Goal: Task Accomplishment & Management: Complete application form

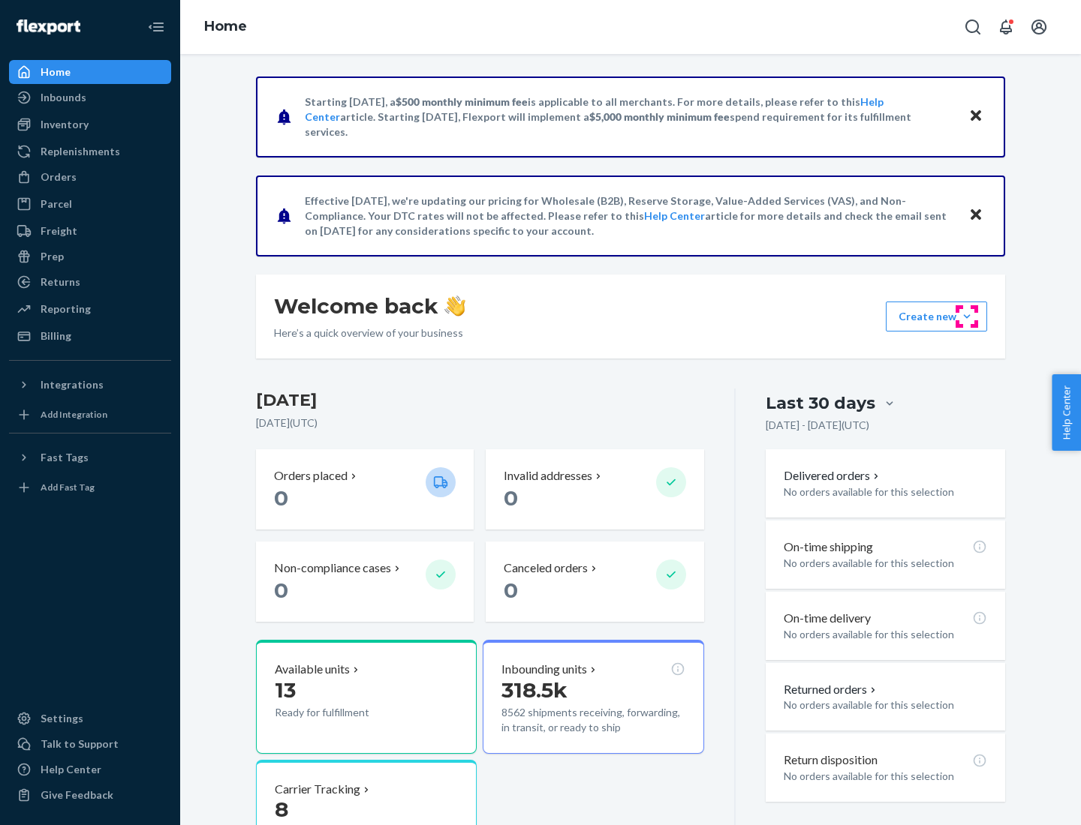
click at [966, 317] on button "Create new Create new inbound Create new order Create new product" at bounding box center [935, 317] width 101 height 30
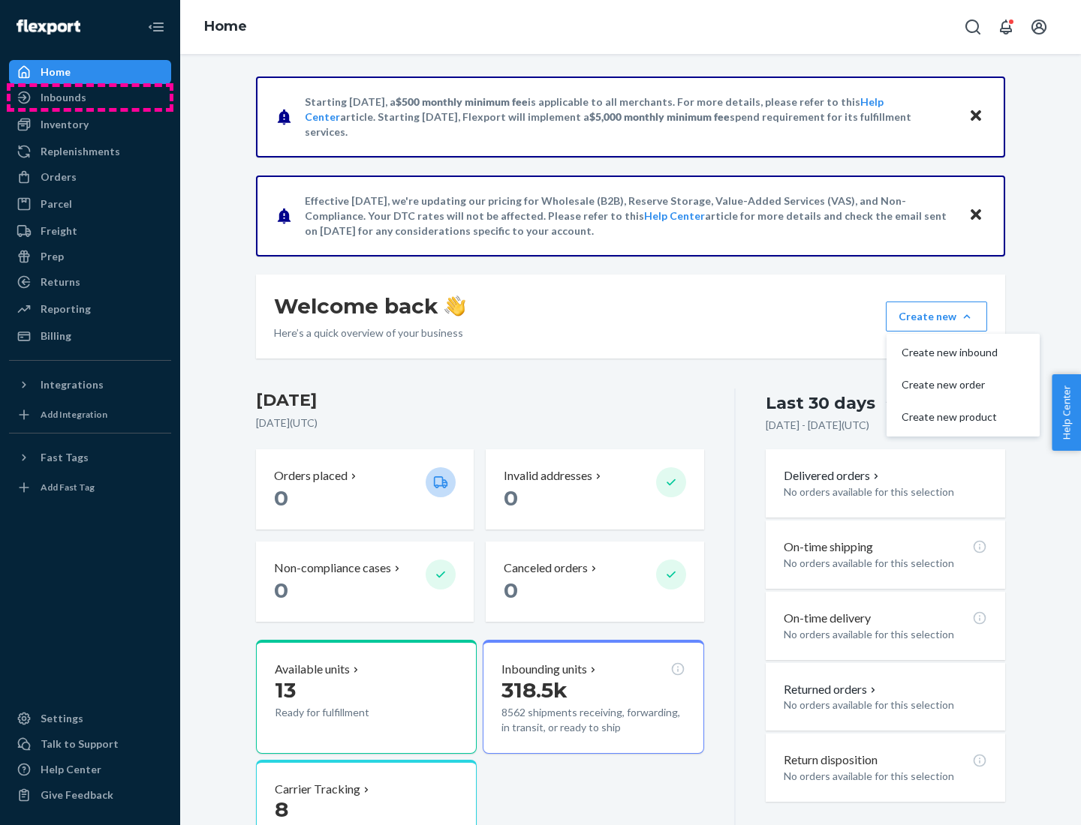
click at [90, 98] on div "Inbounds" at bounding box center [90, 97] width 159 height 21
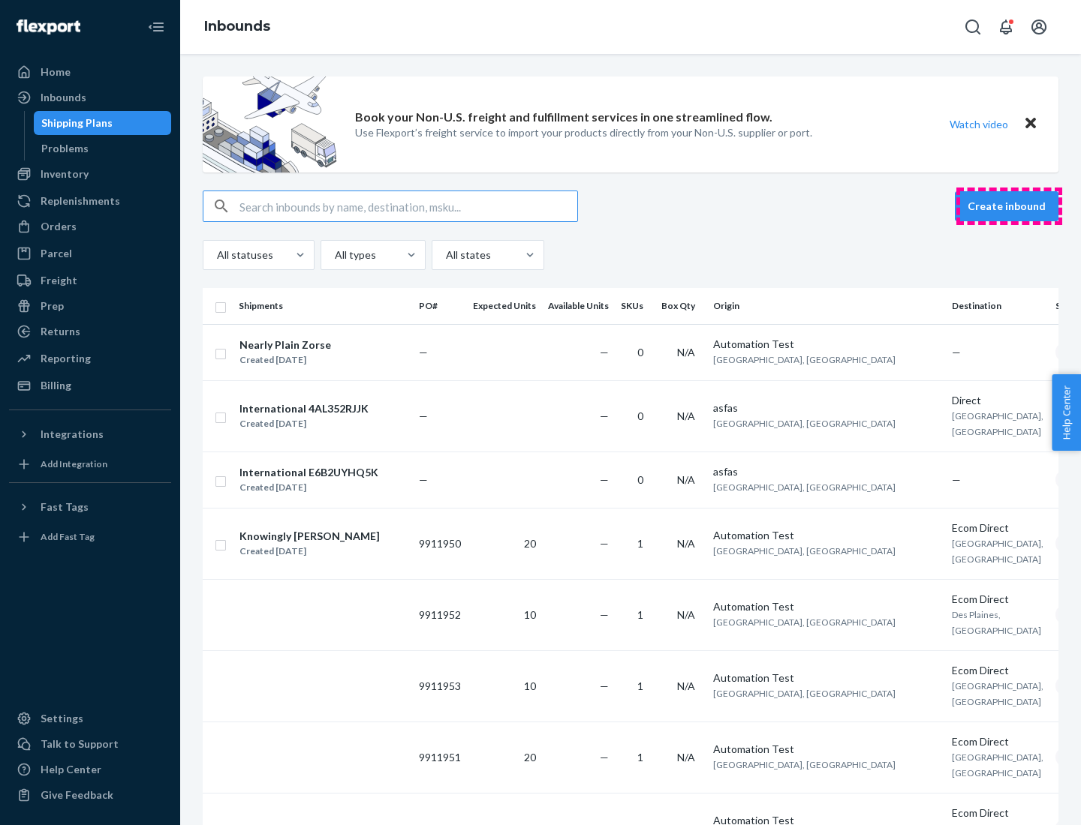
click at [1008, 206] on button "Create inbound" at bounding box center [1006, 206] width 104 height 30
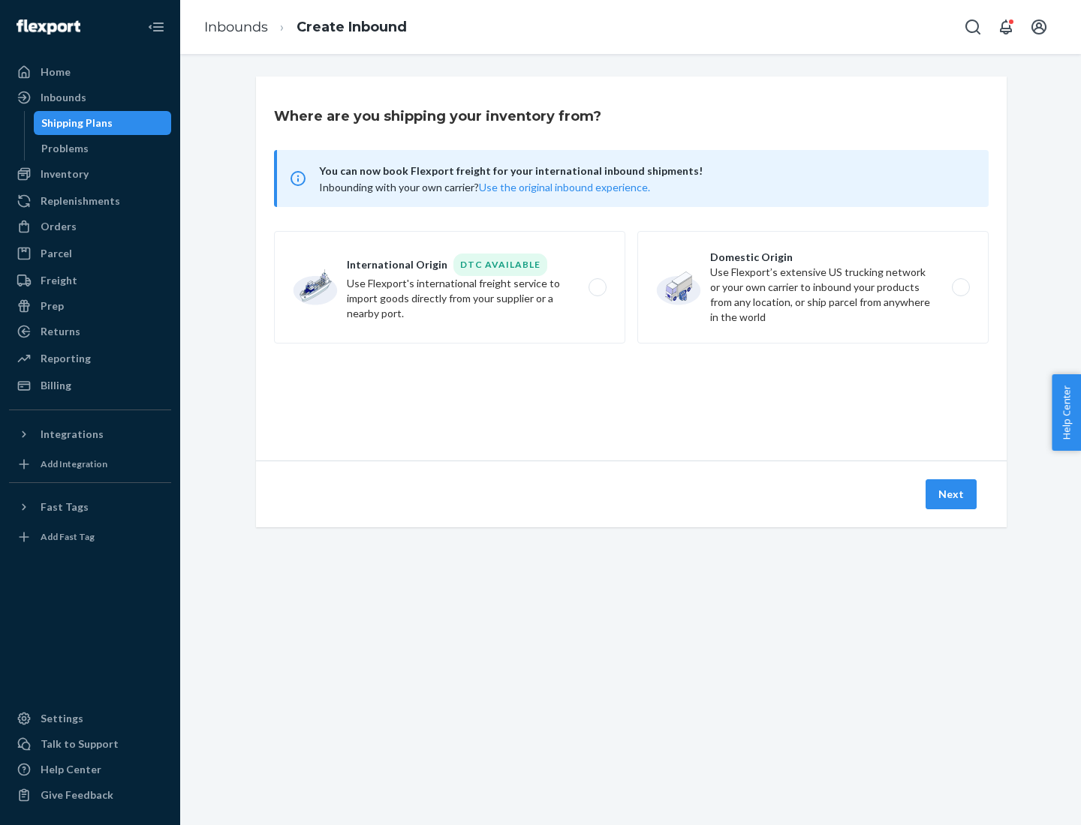
click at [813, 287] on label "Domestic Origin Use Flexport’s extensive US trucking network or your own carrie…" at bounding box center [812, 287] width 351 height 113
click at [960, 287] on input "Domestic Origin Use Flexport’s extensive US trucking network or your own carrie…" at bounding box center [965, 288] width 10 height 10
radio input "true"
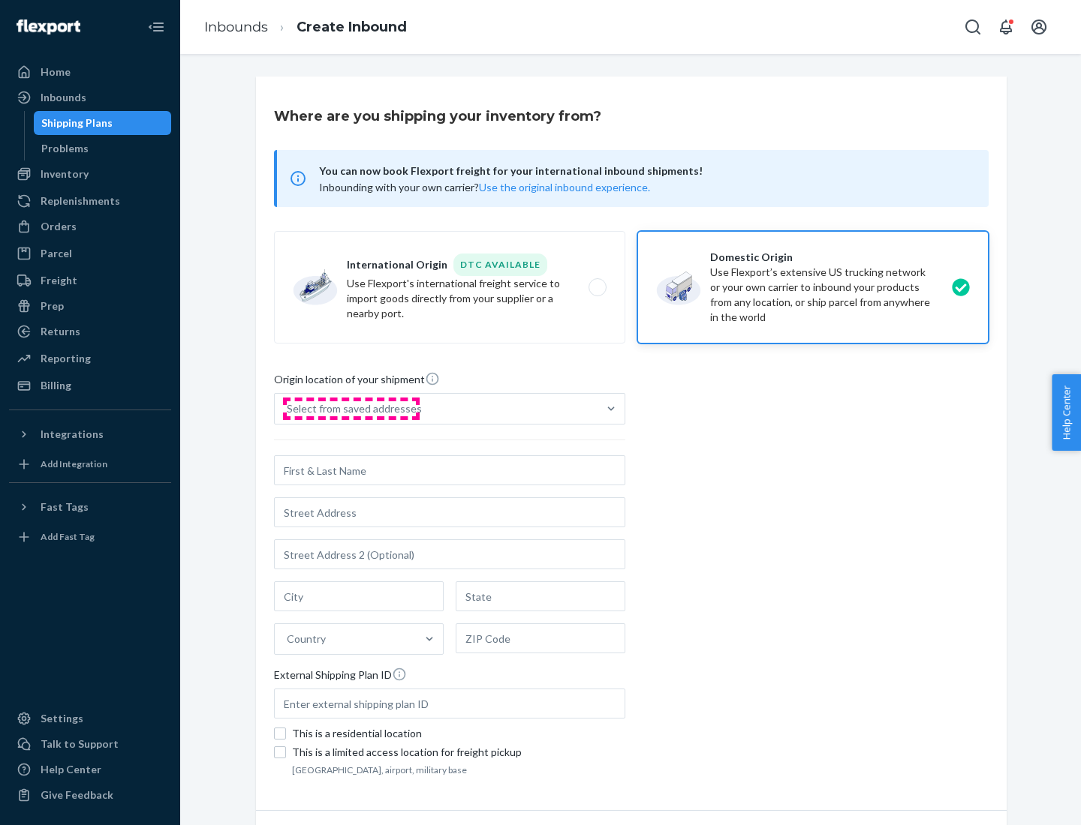
click at [350, 409] on div "Select from saved addresses" at bounding box center [354, 408] width 135 height 15
click at [288, 409] on input "Select from saved addresses" at bounding box center [288, 408] width 2 height 15
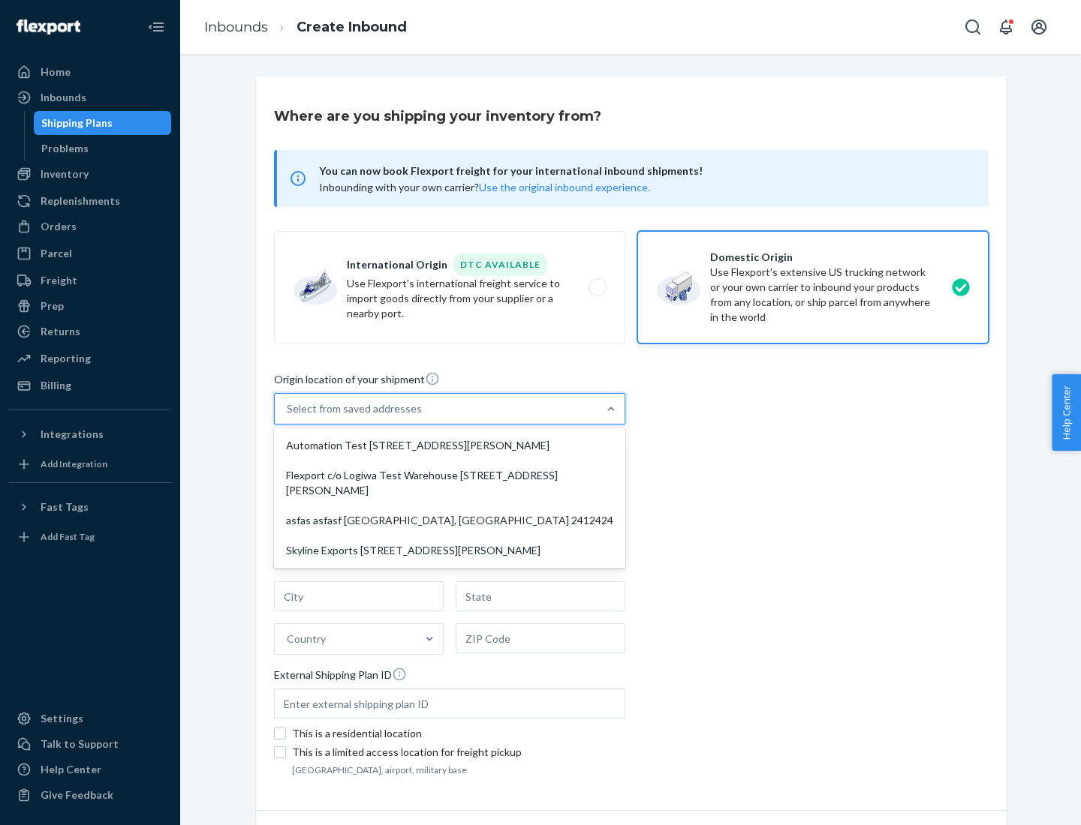
scroll to position [6, 0]
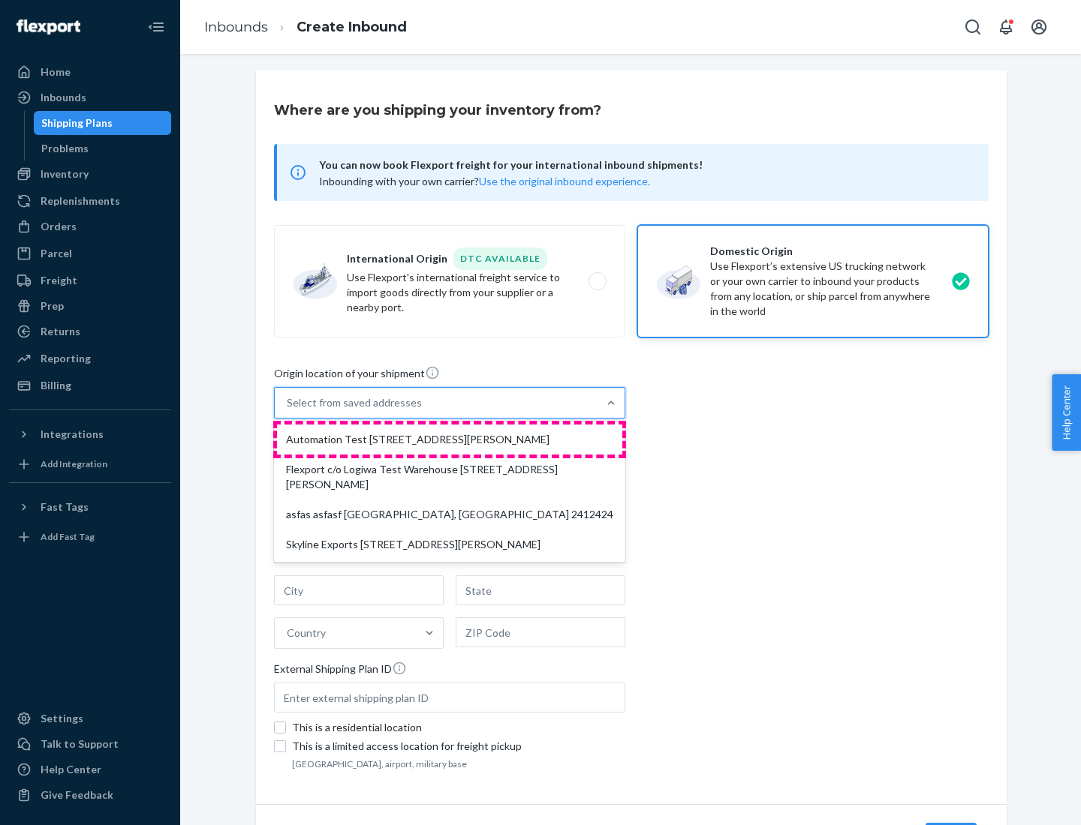
click at [449, 440] on div "Automation Test [STREET_ADDRESS][PERSON_NAME]" at bounding box center [449, 440] width 345 height 30
click at [288, 410] on input "option Automation Test [STREET_ADDRESS][PERSON_NAME] focused, 1 of 4. 4 results…" at bounding box center [288, 402] width 2 height 15
type input "Automation Test"
type input "9th Floor"
type input "[GEOGRAPHIC_DATA]"
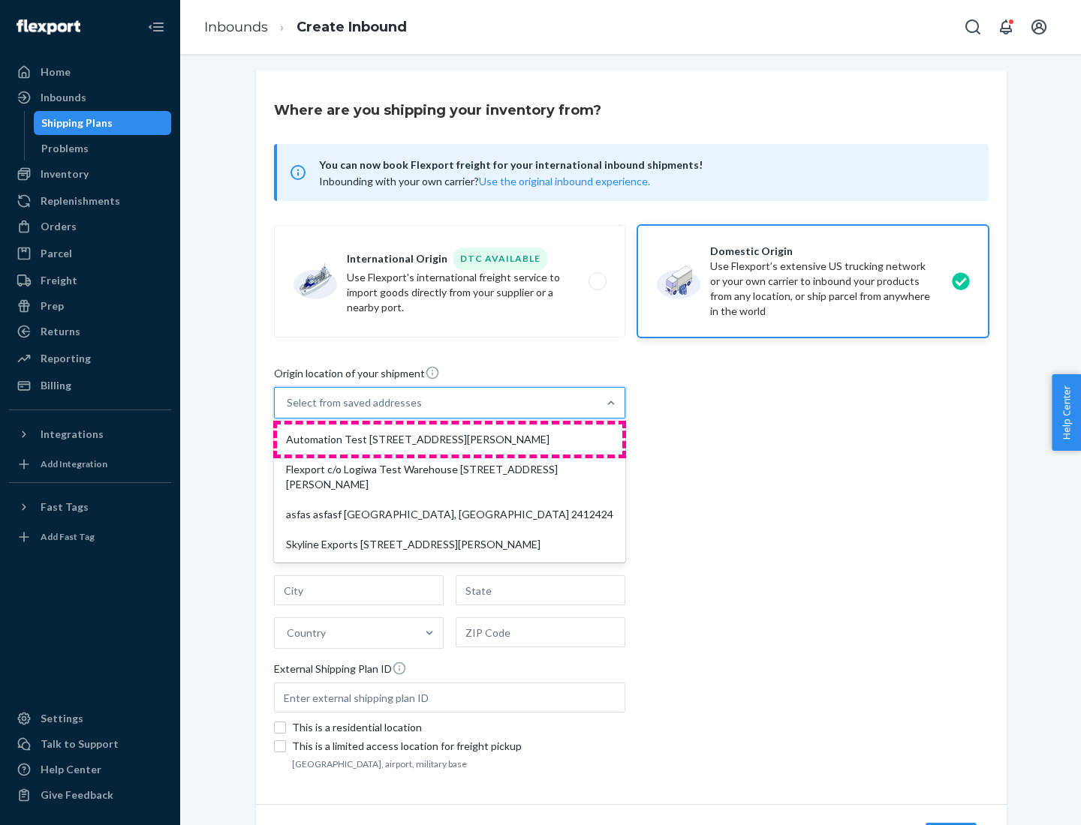
type input "CA"
type input "94104"
type input "[STREET_ADDRESS][PERSON_NAME]"
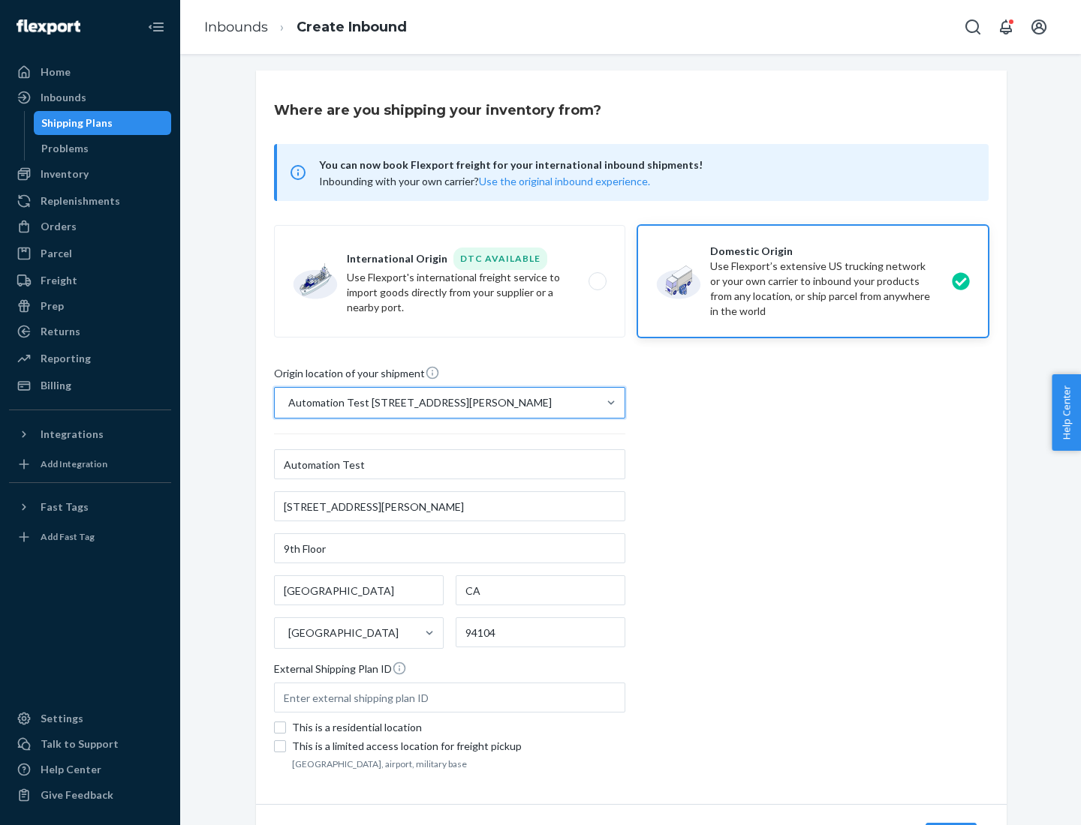
scroll to position [88, 0]
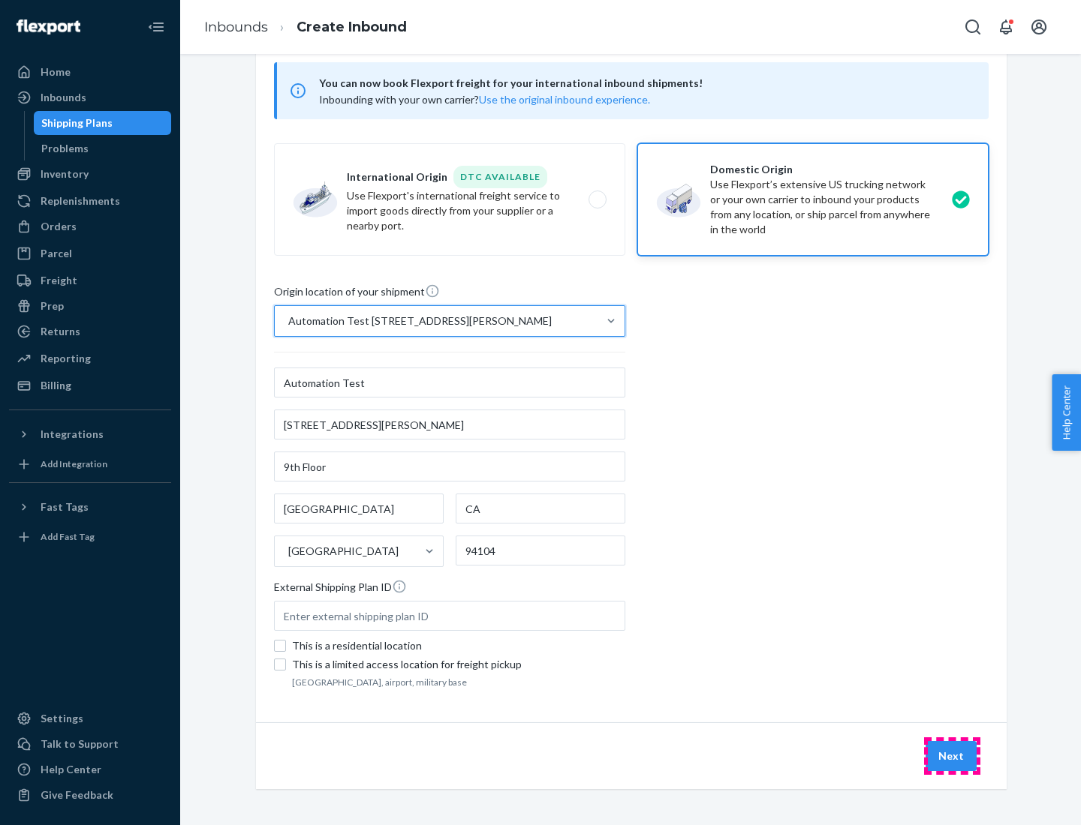
click at [951, 756] on button "Next" at bounding box center [950, 756] width 51 height 30
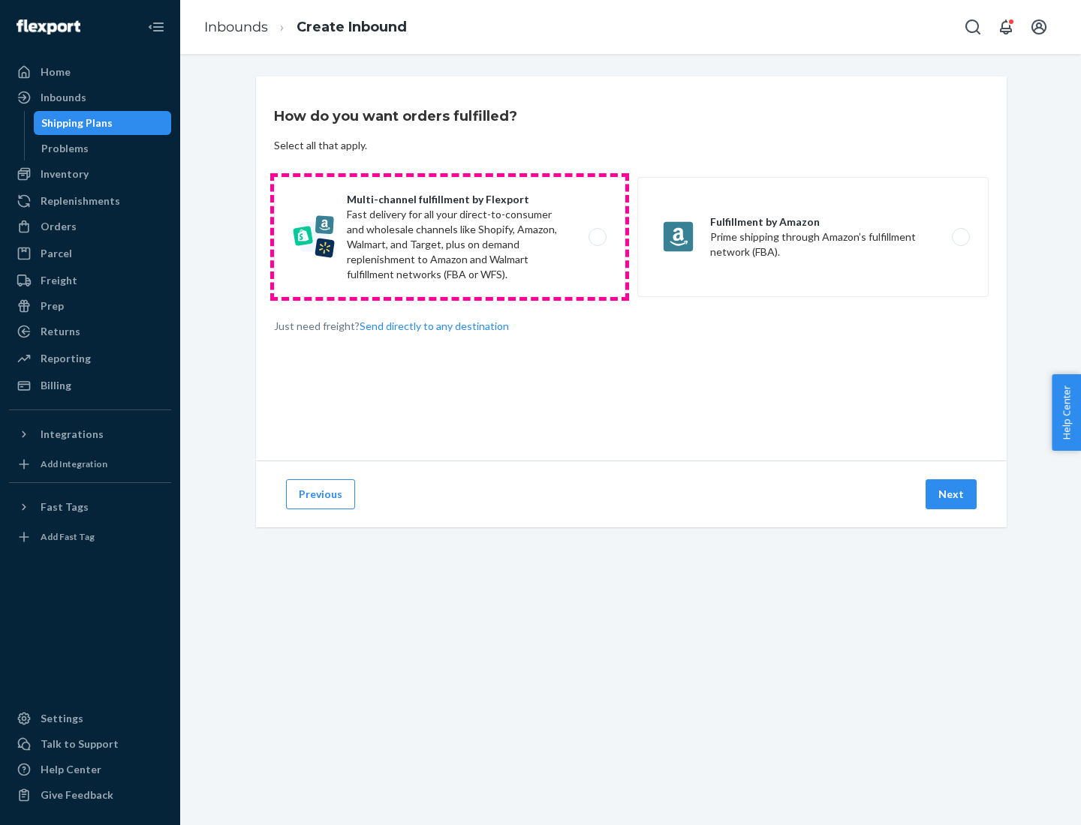
click at [449, 237] on label "Multi-channel fulfillment by Flexport Fast delivery for all your direct-to-cons…" at bounding box center [449, 237] width 351 height 120
click at [597, 237] on input "Multi-channel fulfillment by Flexport Fast delivery for all your direct-to-cons…" at bounding box center [602, 238] width 10 height 10
radio input "true"
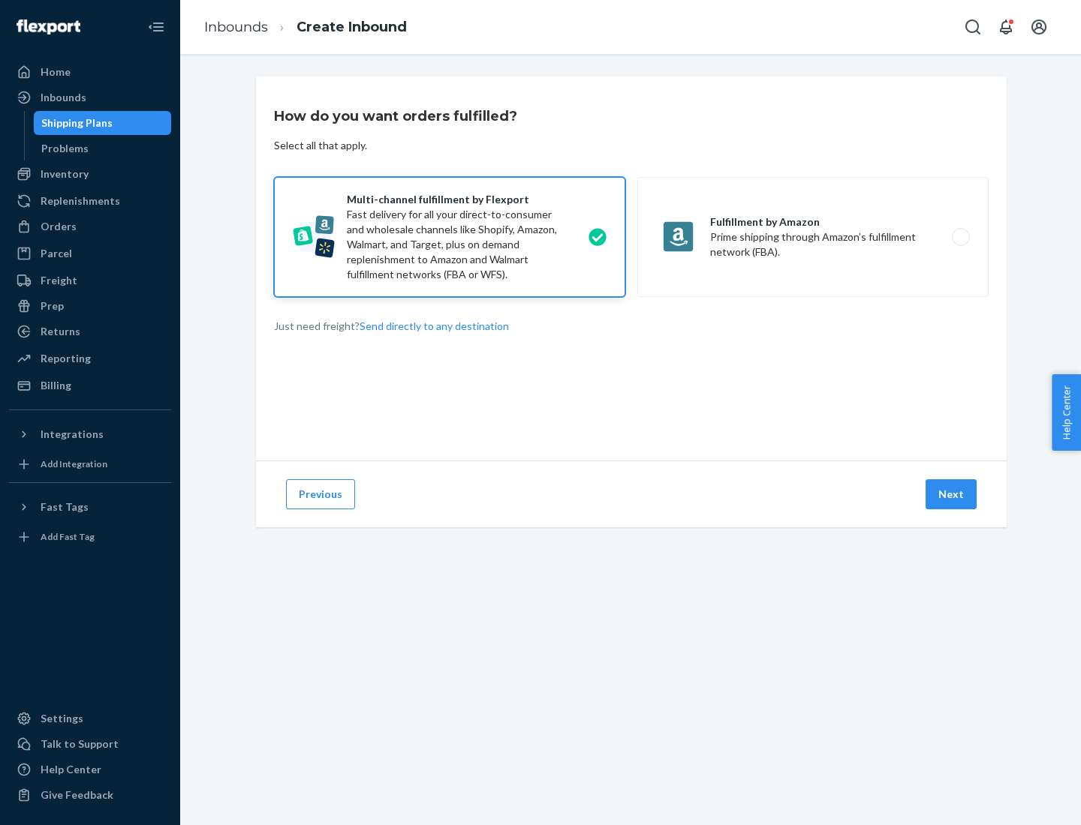
click at [951, 494] on button "Next" at bounding box center [950, 494] width 51 height 30
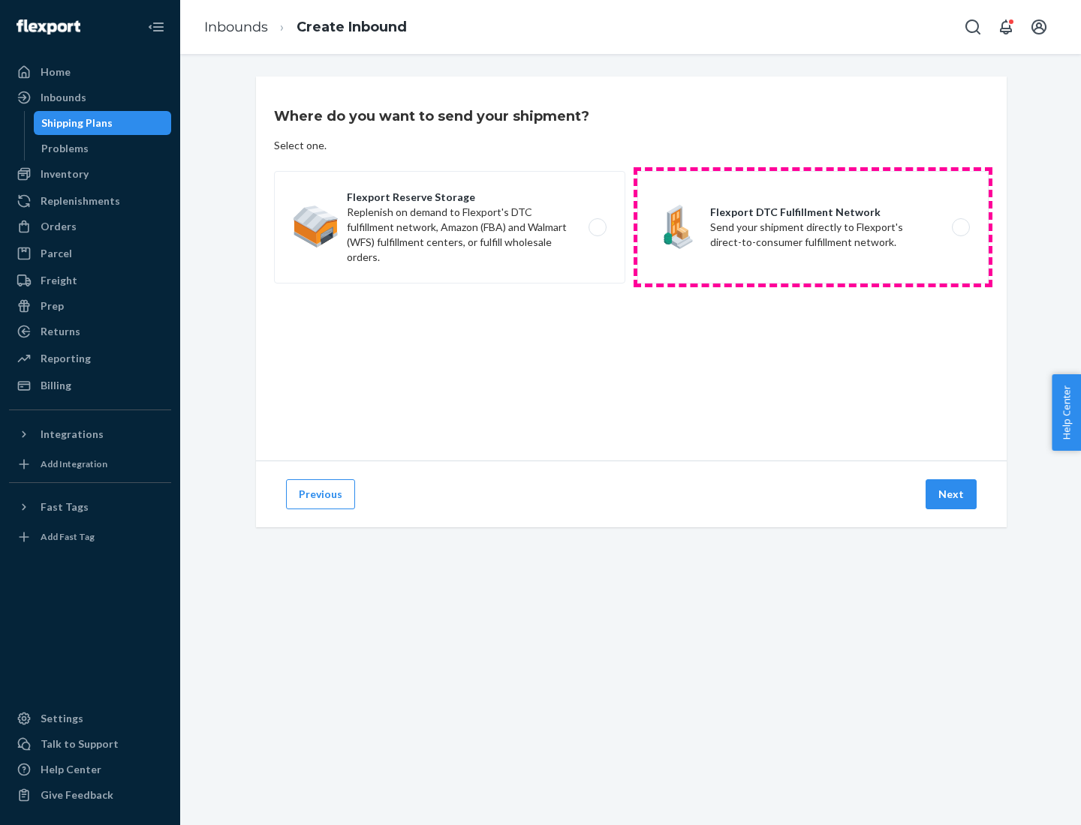
click at [813, 227] on label "Flexport DTC Fulfillment Network Send your shipment directly to Flexport's dire…" at bounding box center [812, 227] width 351 height 113
click at [960, 227] on input "Flexport DTC Fulfillment Network Send your shipment directly to Flexport's dire…" at bounding box center [965, 228] width 10 height 10
radio input "true"
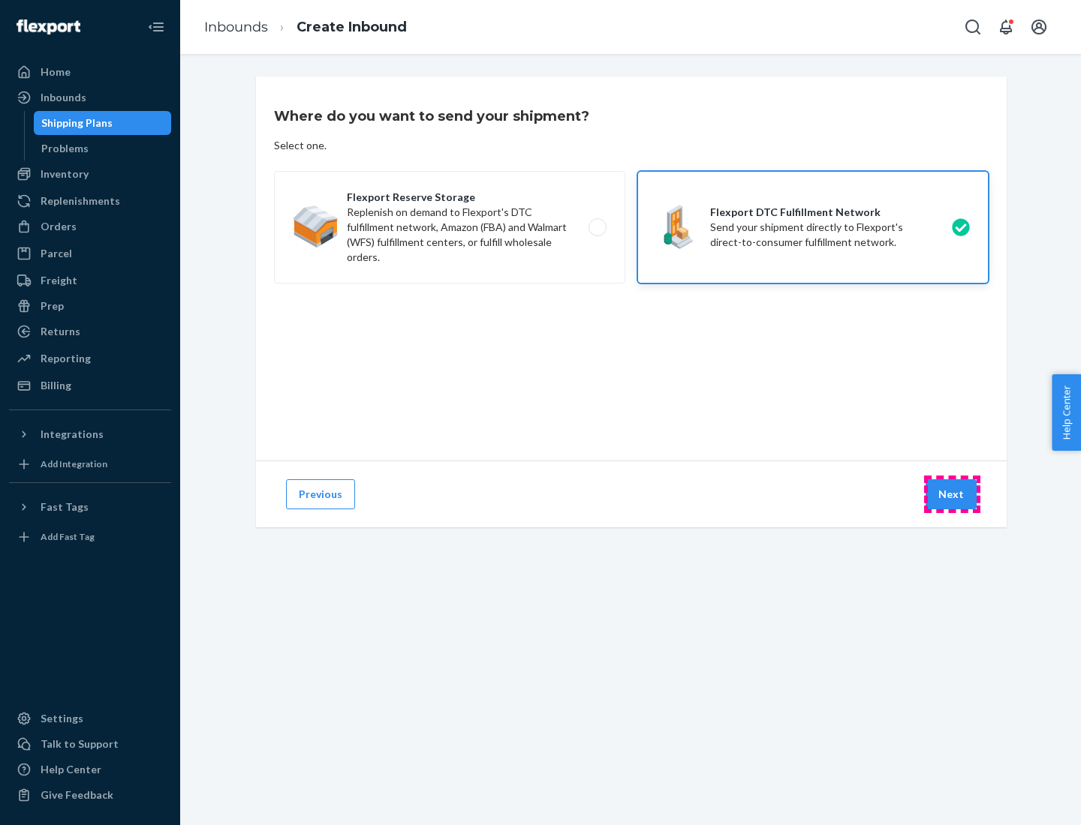
click at [951, 494] on button "Next" at bounding box center [950, 494] width 51 height 30
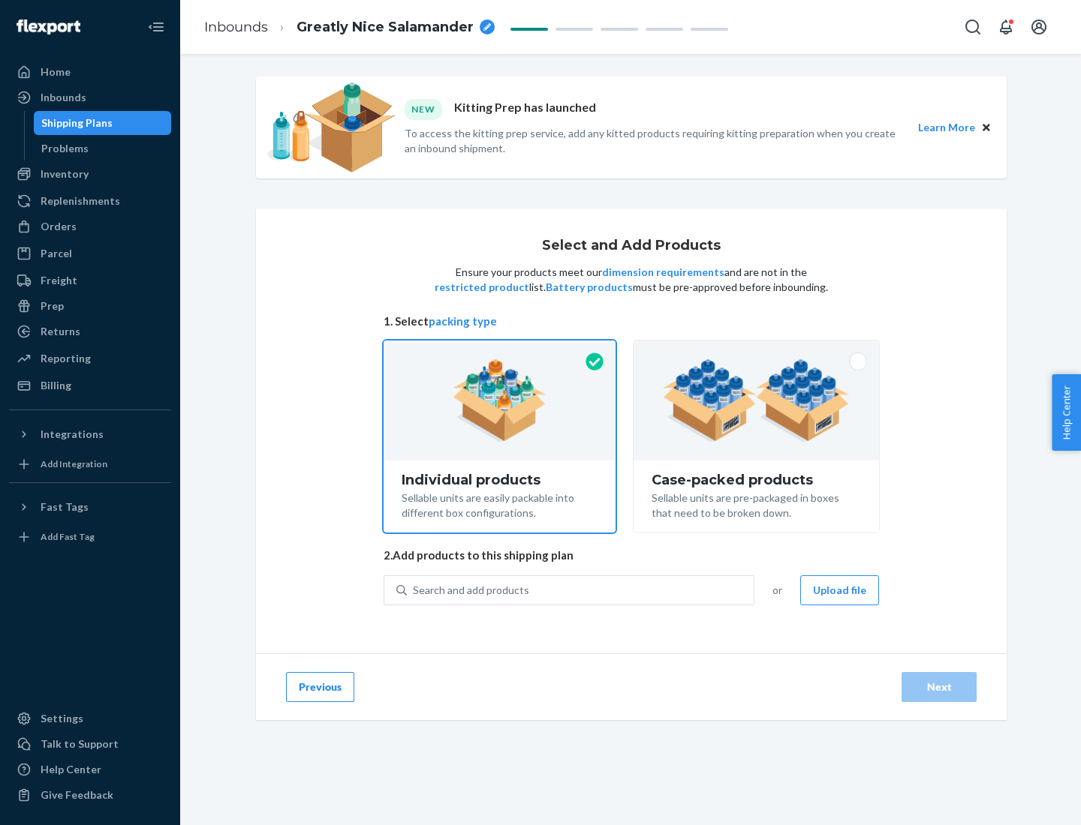
click at [756, 401] on img at bounding box center [756, 400] width 187 height 83
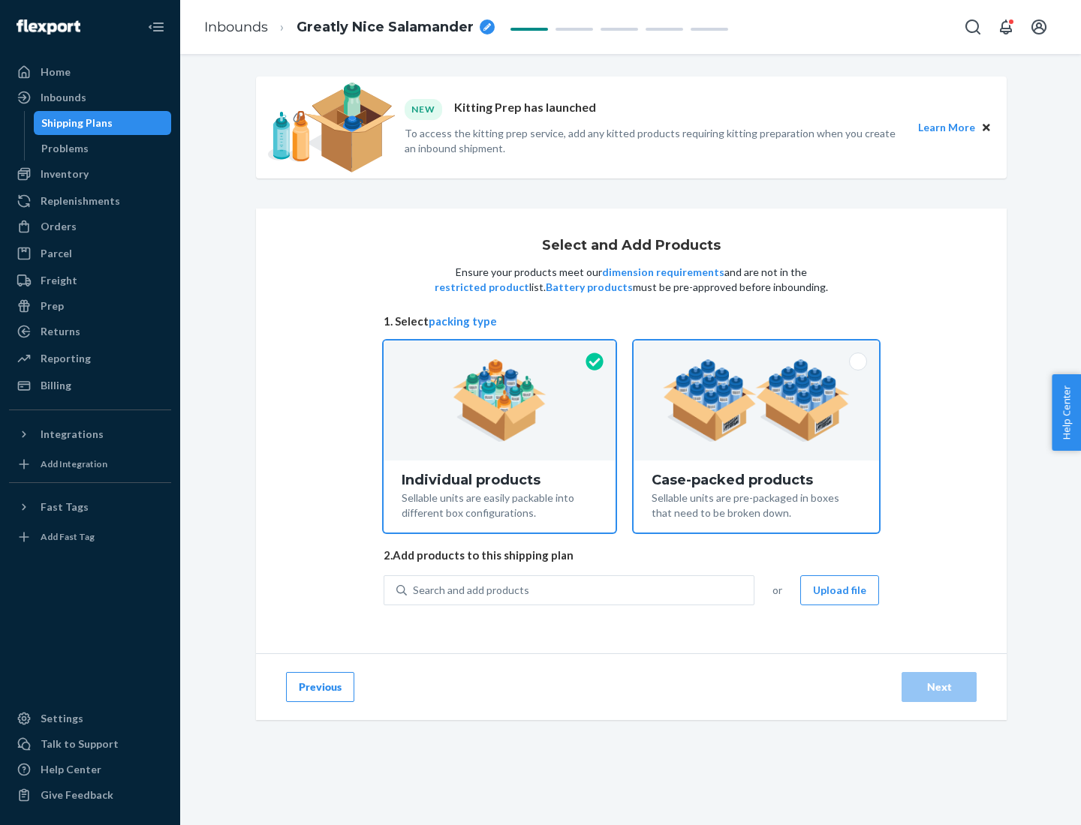
click at [756, 350] on input "Case-packed products Sellable units are pre-packaged in boxes that need to be b…" at bounding box center [756, 346] width 10 height 10
radio input "true"
radio input "false"
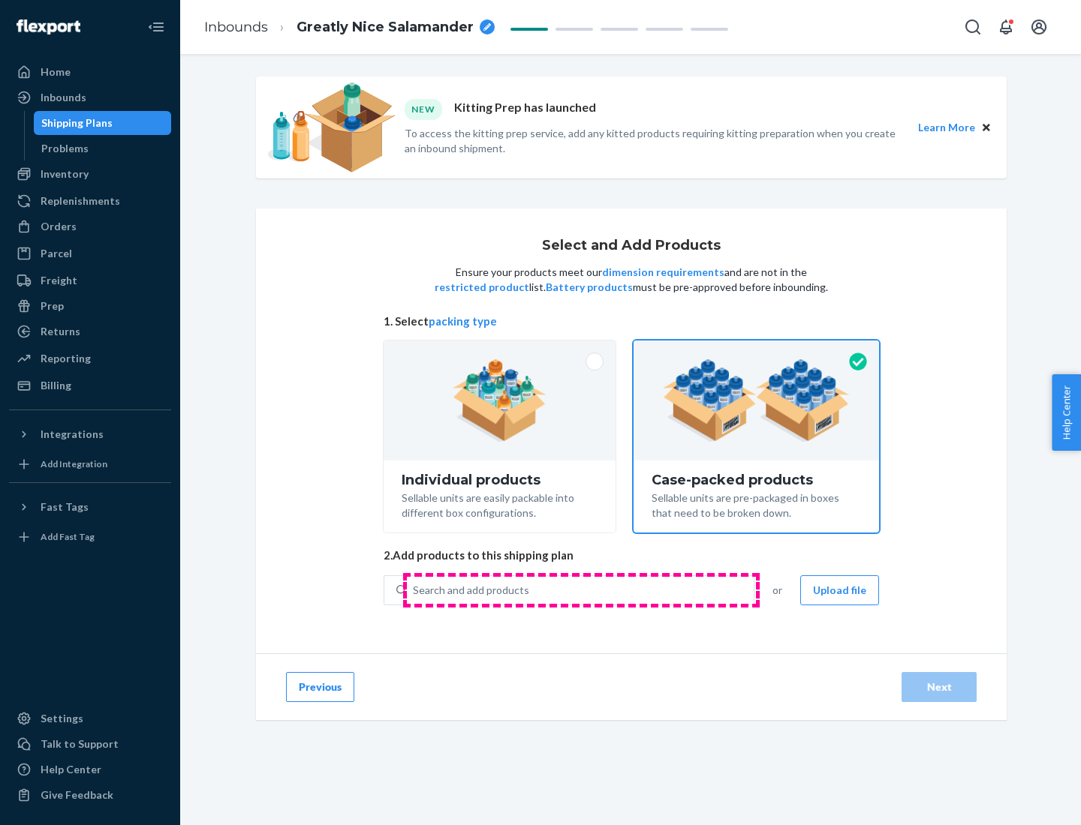
click at [581, 590] on div "Search and add products" at bounding box center [580, 590] width 347 height 27
click at [414, 590] on input "Search and add products" at bounding box center [414, 590] width 2 height 15
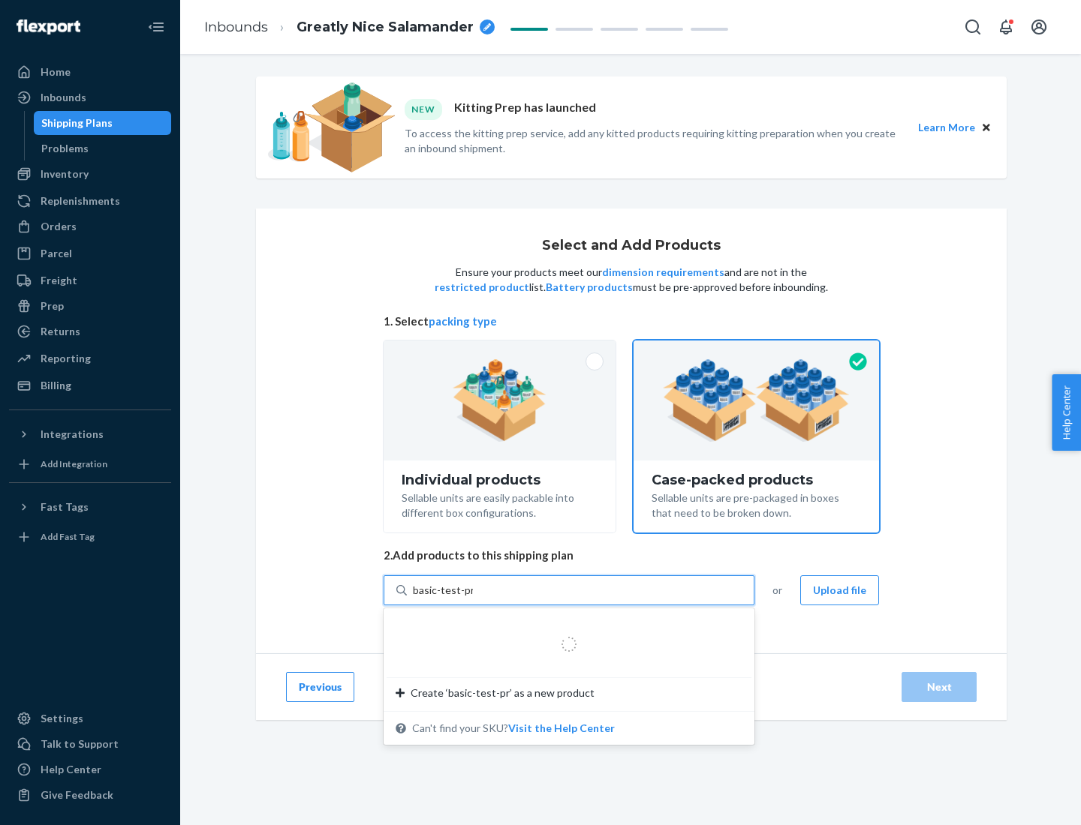
type input "basic-test-product-1"
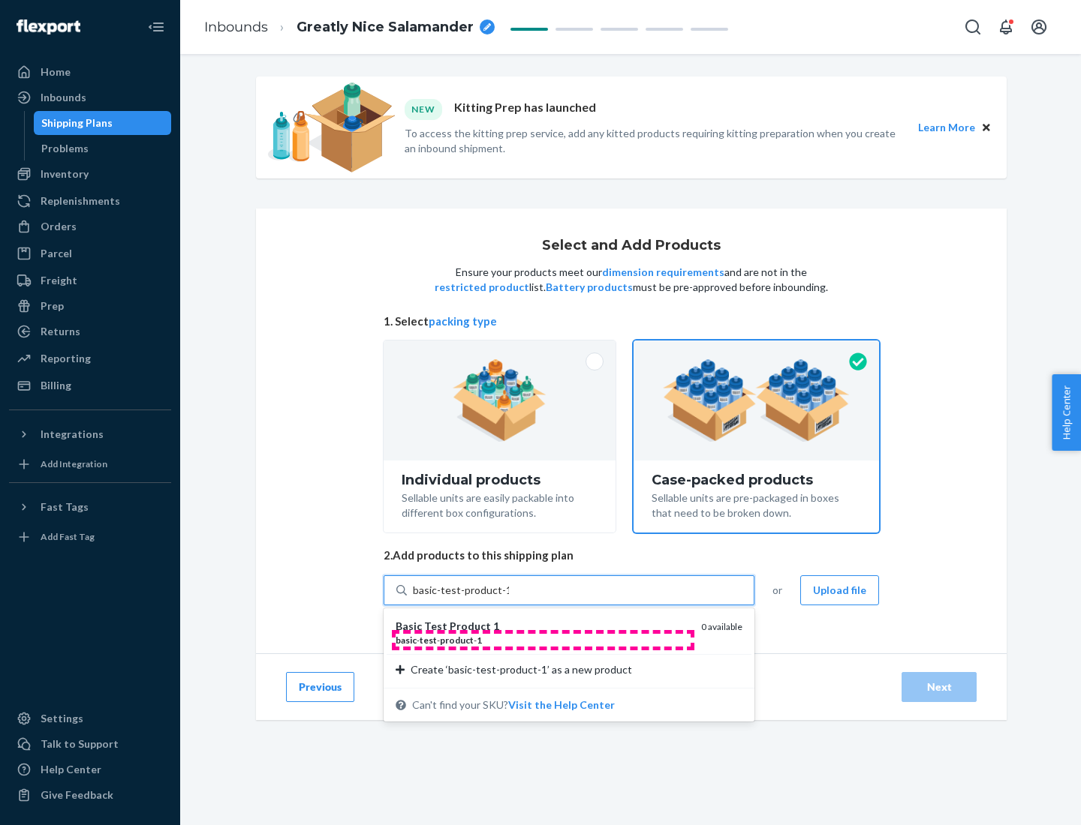
click at [543, 640] on div "basic - test - product - 1" at bounding box center [541, 640] width 293 height 13
click at [509, 598] on input "basic-test-product-1" at bounding box center [461, 590] width 96 height 15
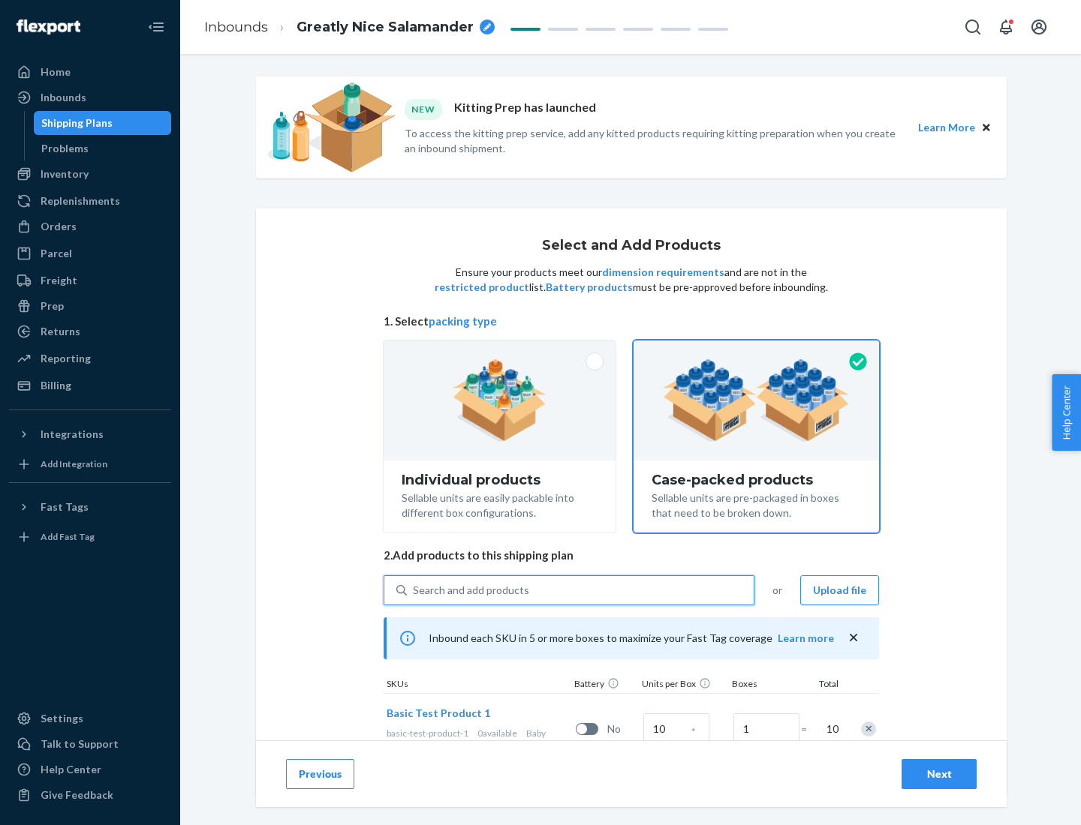
scroll to position [54, 0]
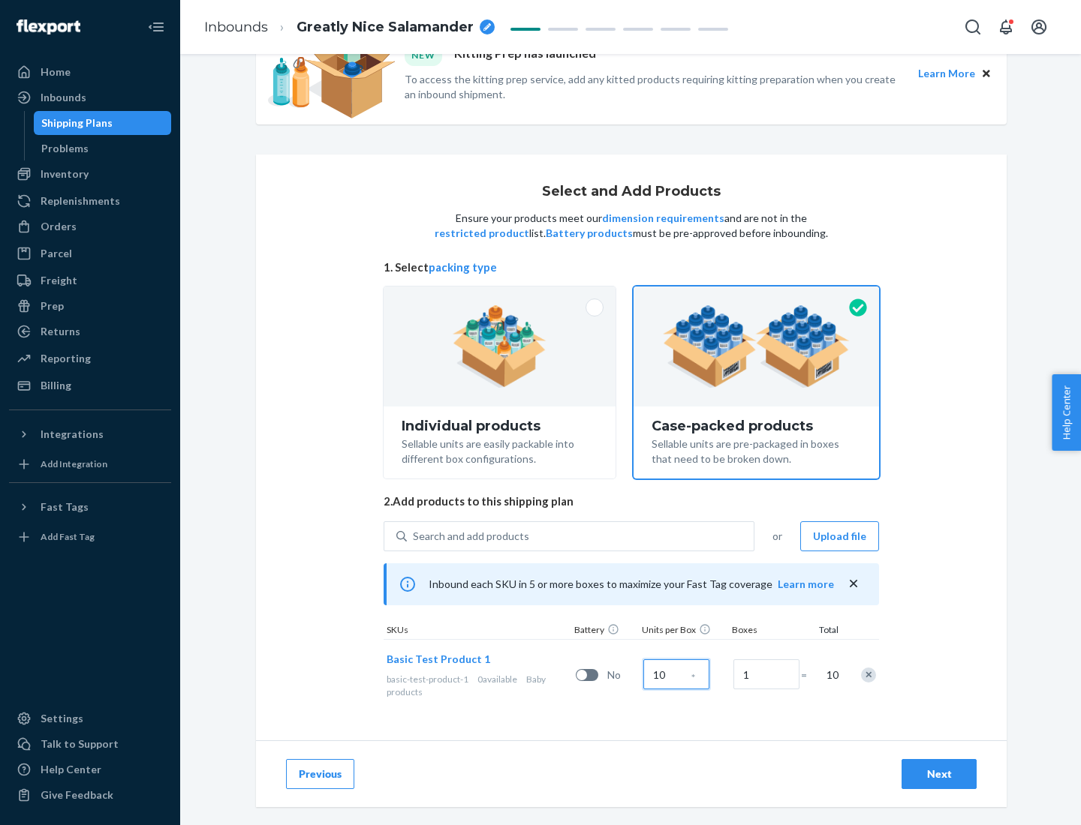
type input "10"
type input "7"
click at [939, 774] on div "Next" at bounding box center [939, 774] width 50 height 15
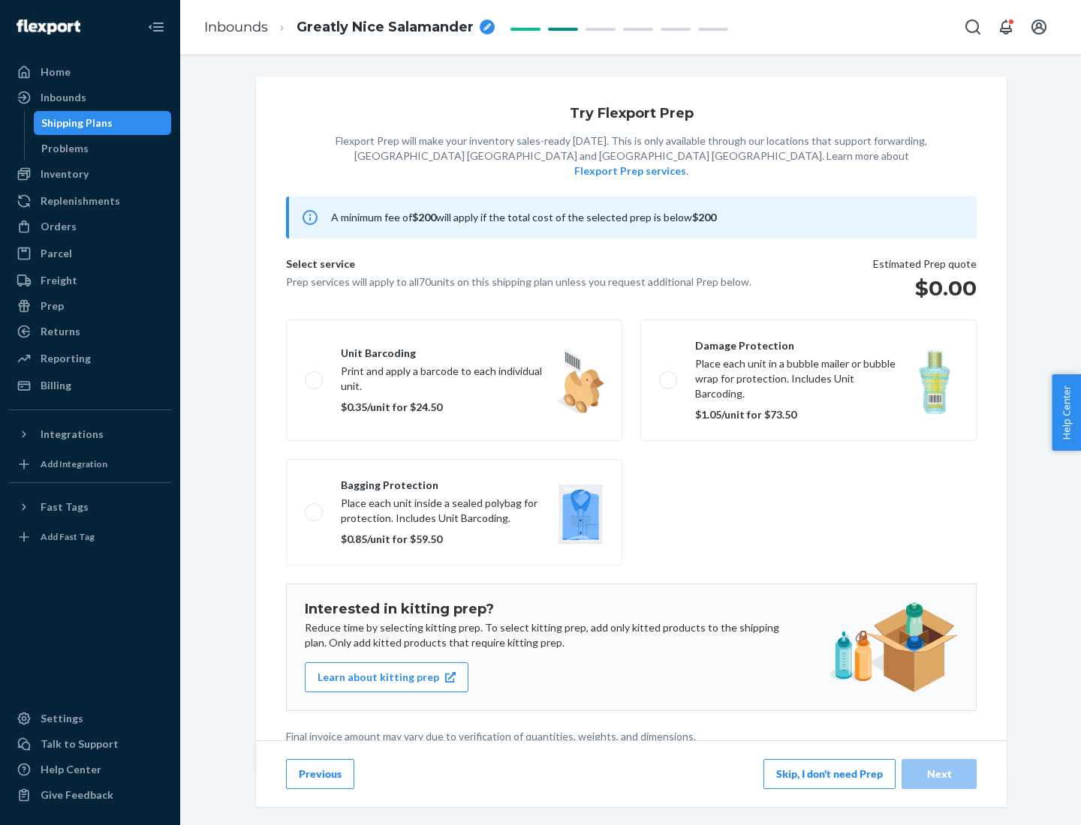
scroll to position [4, 0]
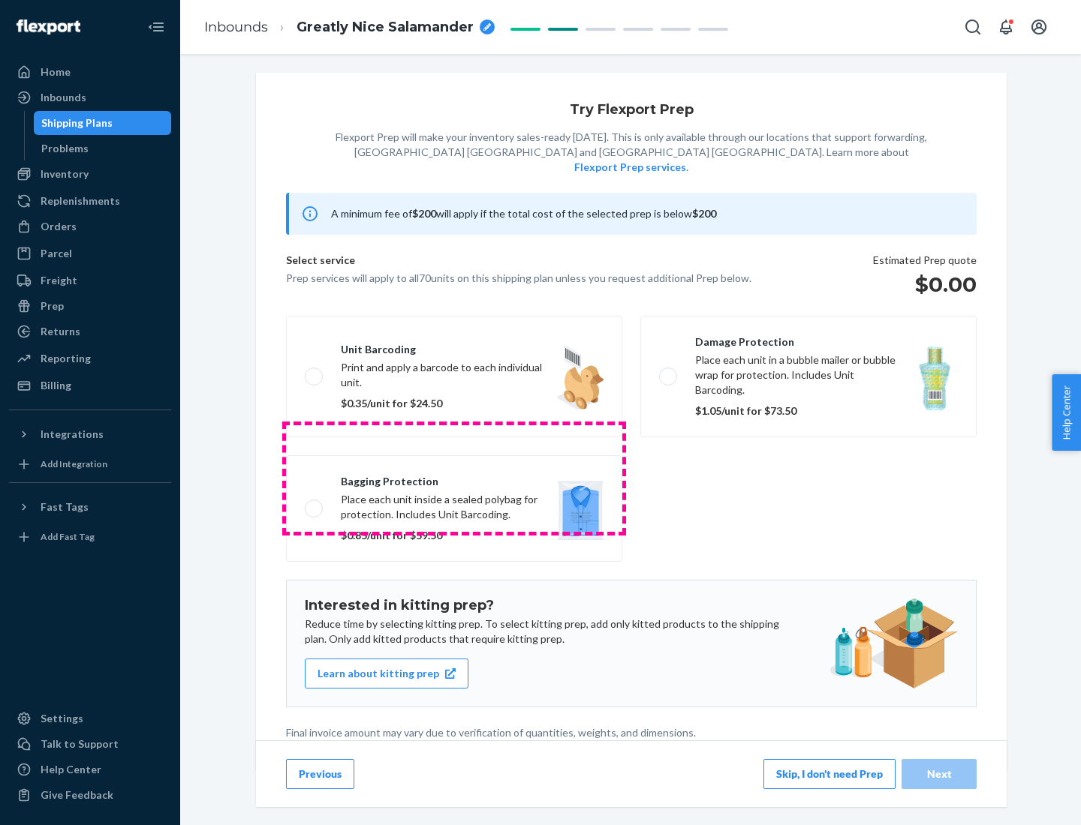
click at [454, 478] on label "Bagging protection Place each unit inside a sealed polybag for protection. Incl…" at bounding box center [454, 508] width 336 height 107
click at [314, 503] on input "Bagging protection Place each unit inside a sealed polybag for protection. Incl…" at bounding box center [310, 508] width 10 height 10
checkbox input "true"
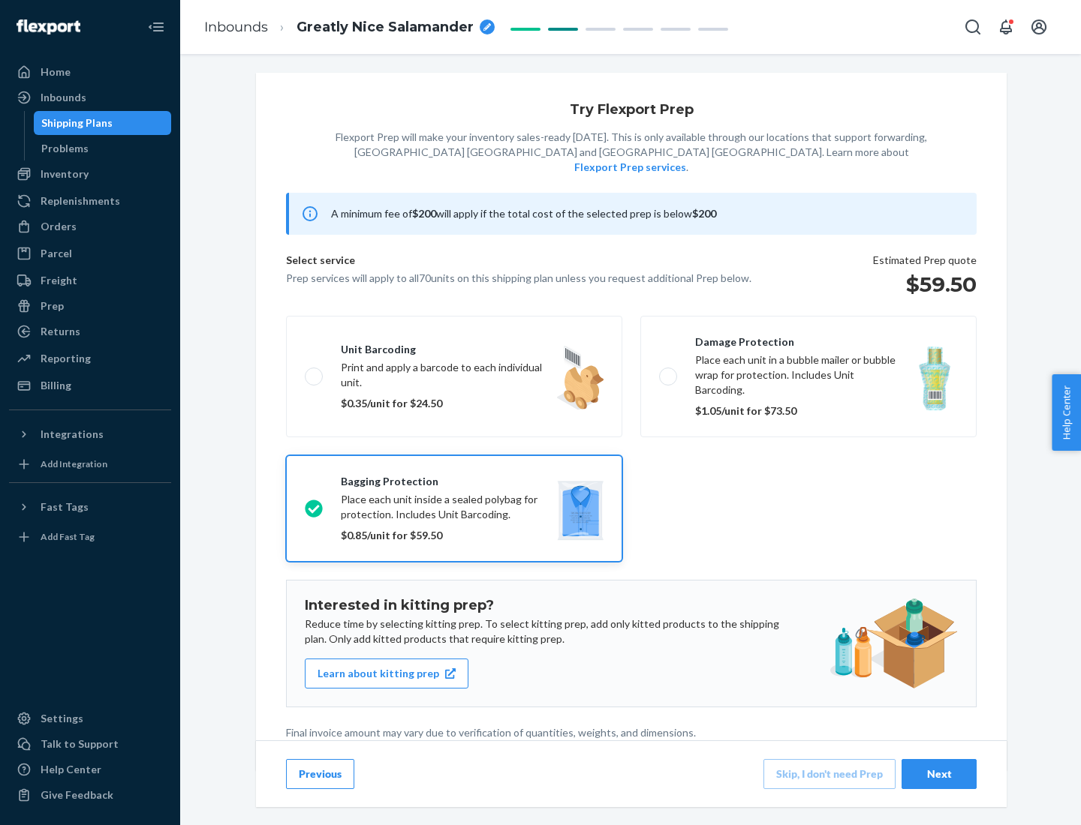
click at [939, 774] on div "Next" at bounding box center [939, 774] width 50 height 15
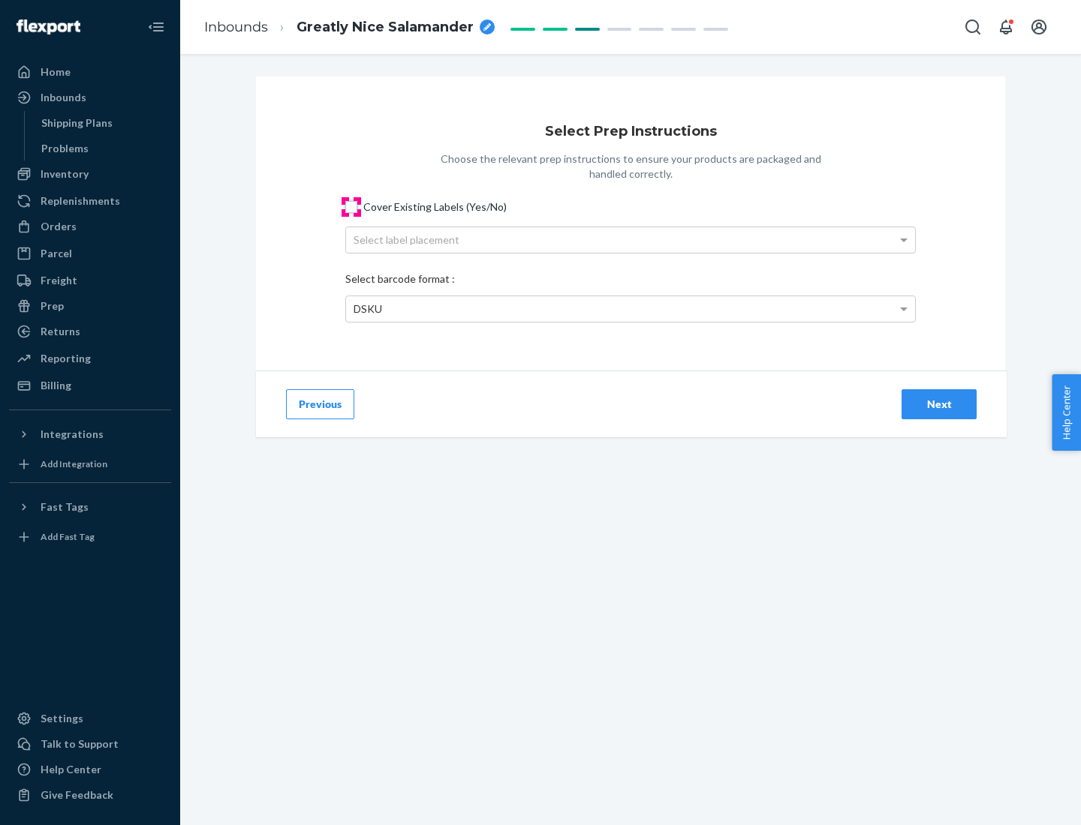
click at [351, 206] on input "Cover Existing Labels (Yes/No)" at bounding box center [351, 207] width 12 height 12
checkbox input "true"
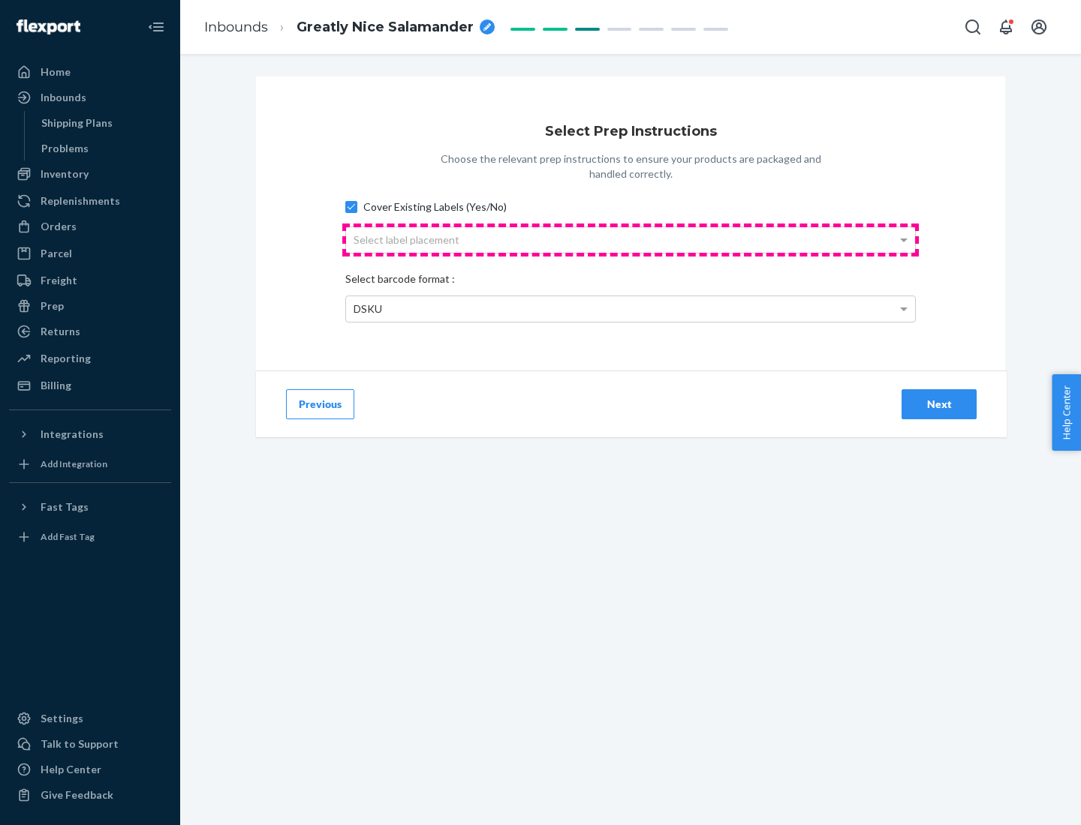
click at [630, 239] on div "Select label placement" at bounding box center [630, 240] width 569 height 26
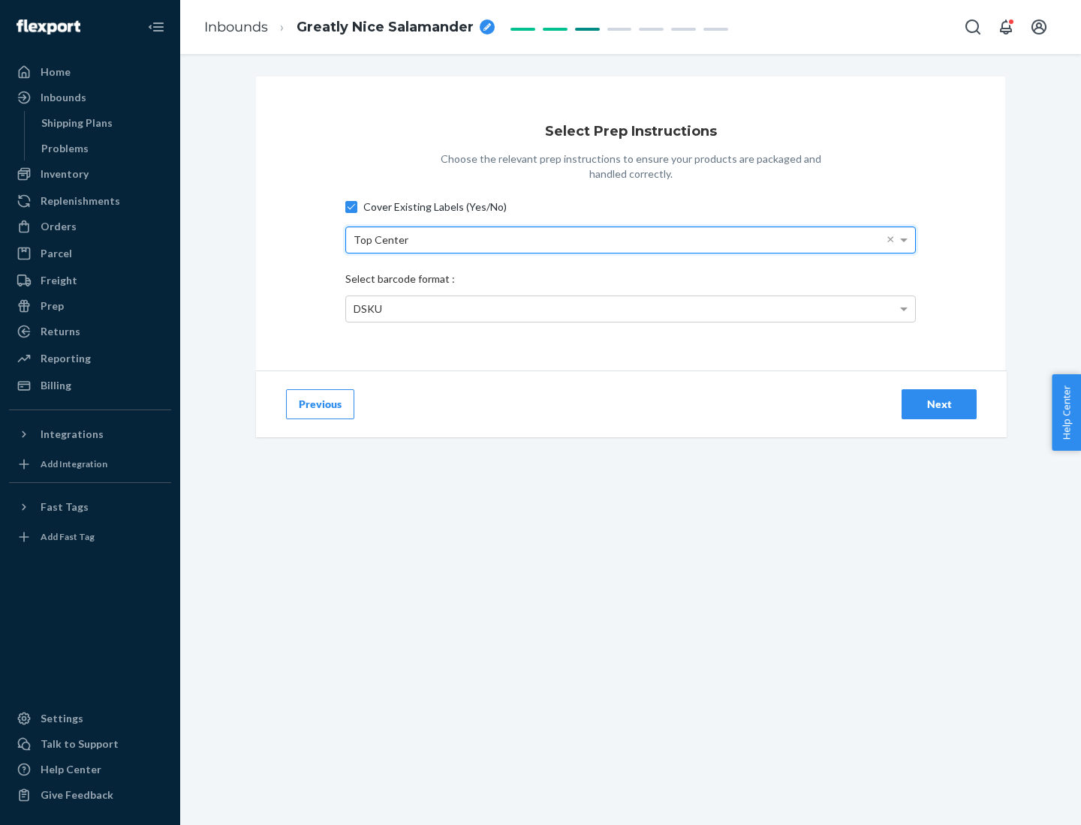
click at [630, 308] on div "DSKU" at bounding box center [630, 309] width 569 height 26
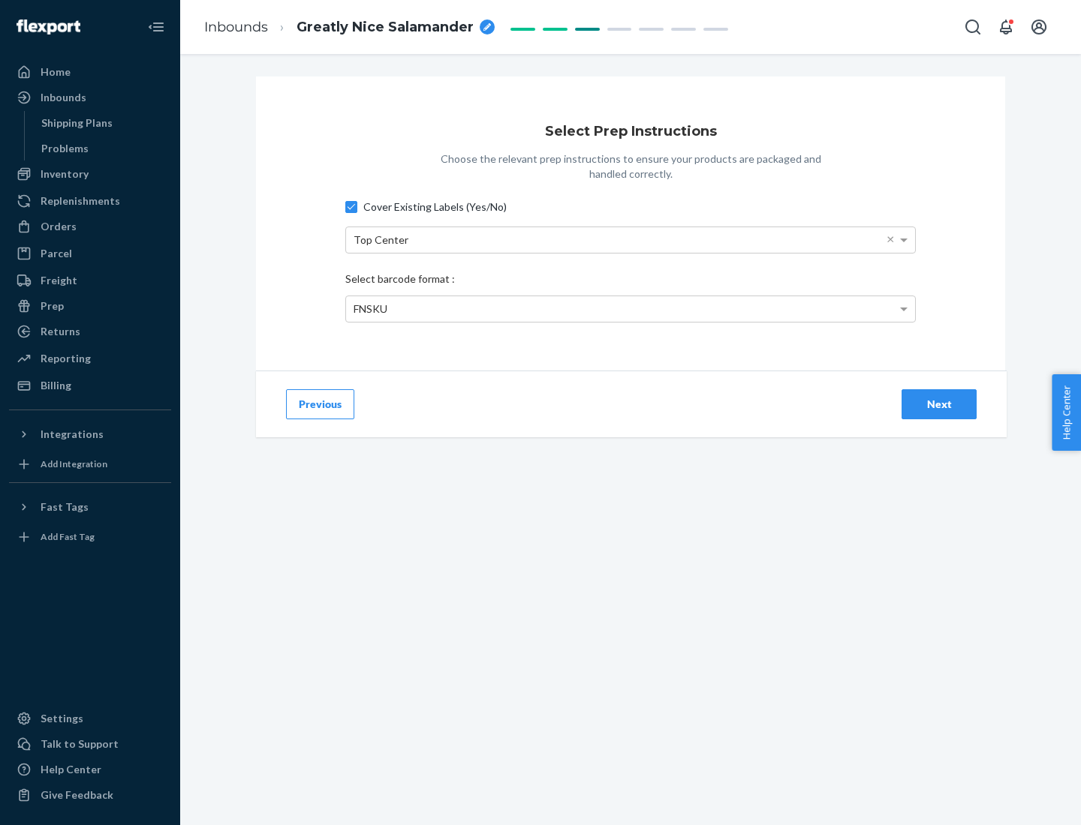
click at [939, 404] on div "Next" at bounding box center [939, 404] width 50 height 15
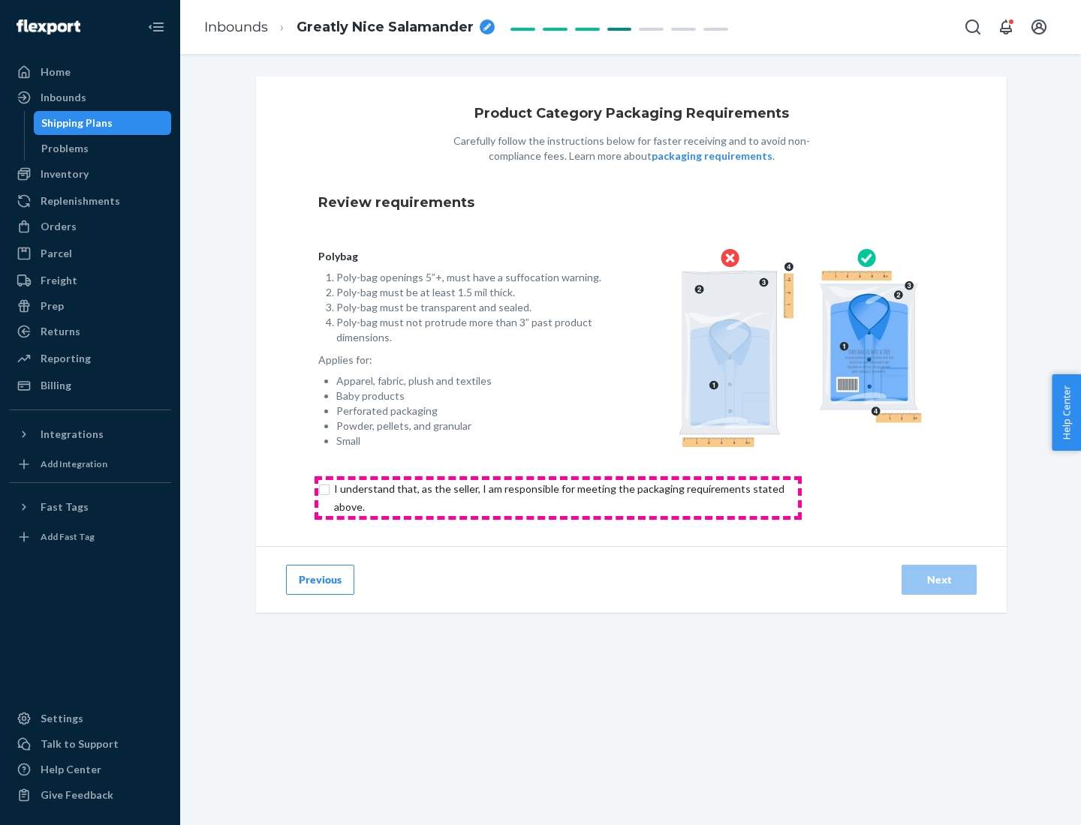
click at [558, 497] on input "checkbox" at bounding box center [567, 498] width 499 height 36
checkbox input "true"
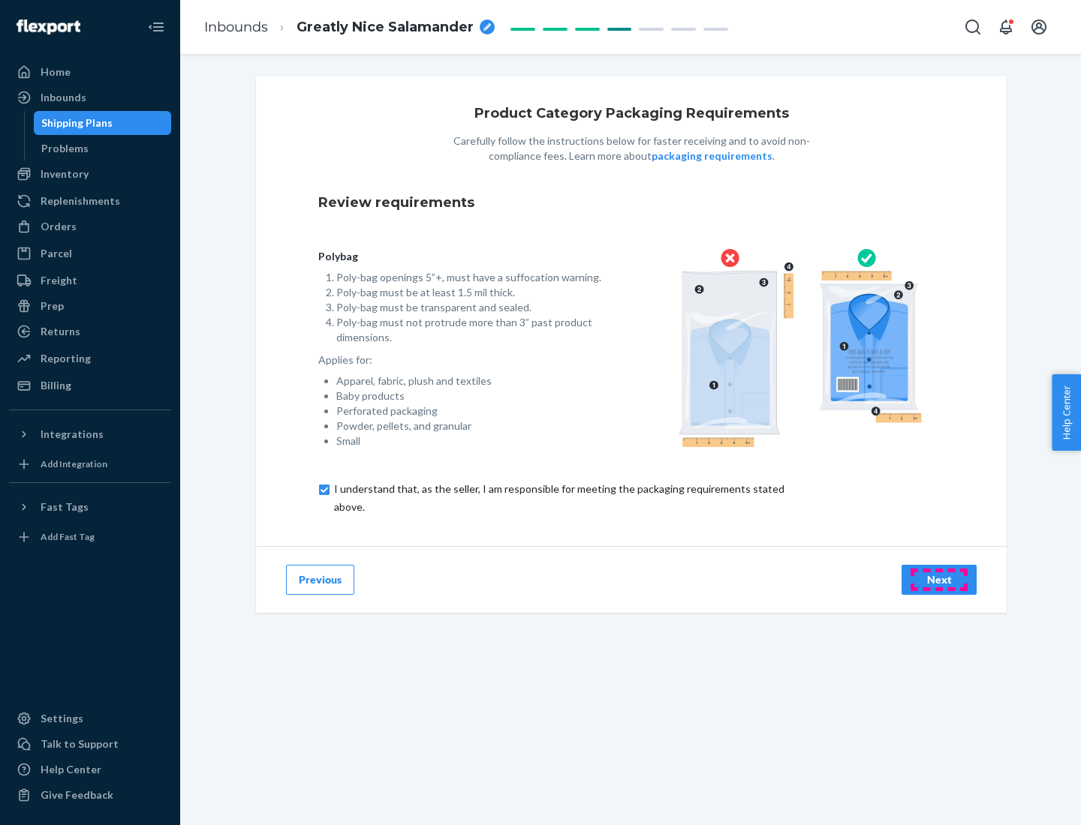
click at [939, 579] on div "Next" at bounding box center [939, 580] width 50 height 15
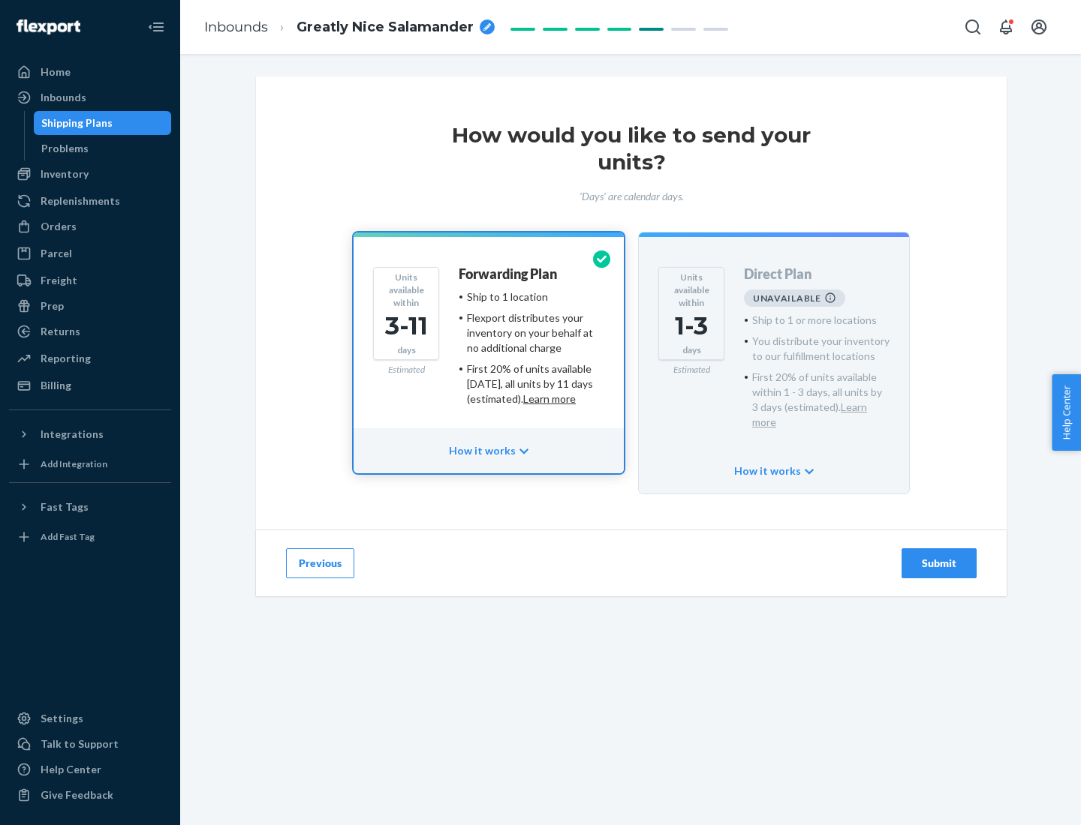
click at [509, 274] on h4 "Forwarding Plan" at bounding box center [507, 274] width 98 height 15
click at [939, 556] on div "Submit" at bounding box center [939, 563] width 50 height 15
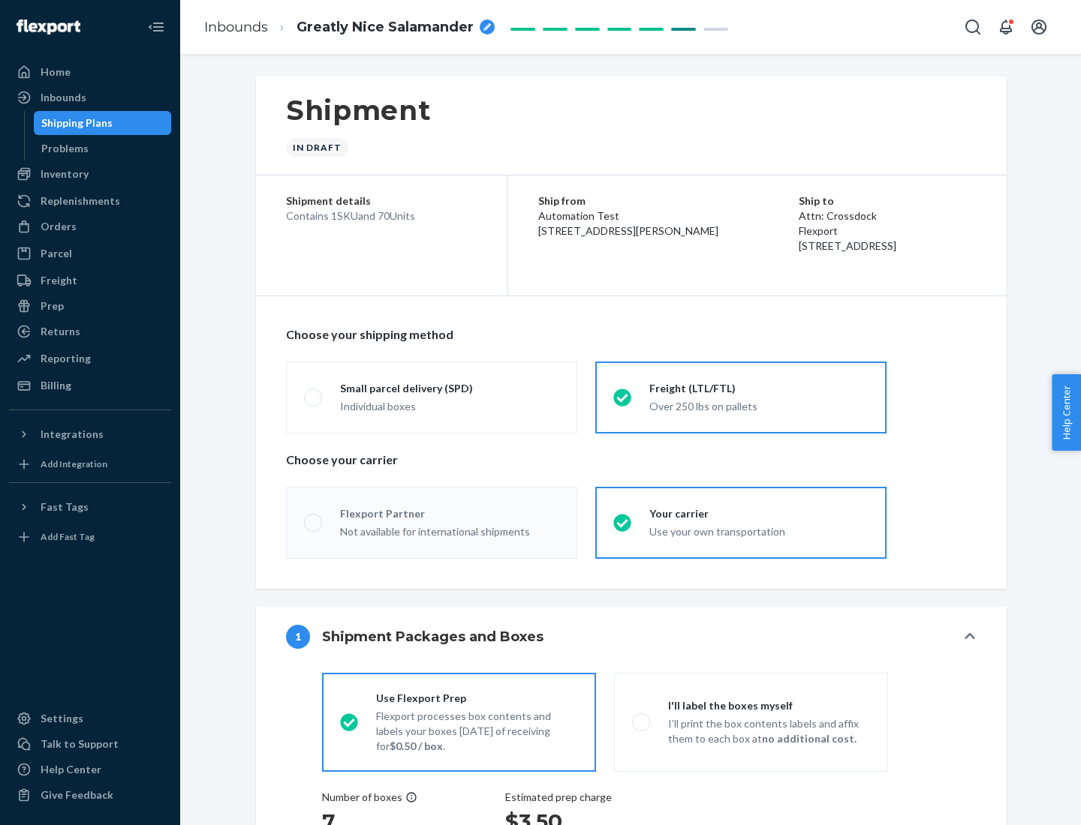
radio input "true"
radio input "false"
radio input "true"
radio input "false"
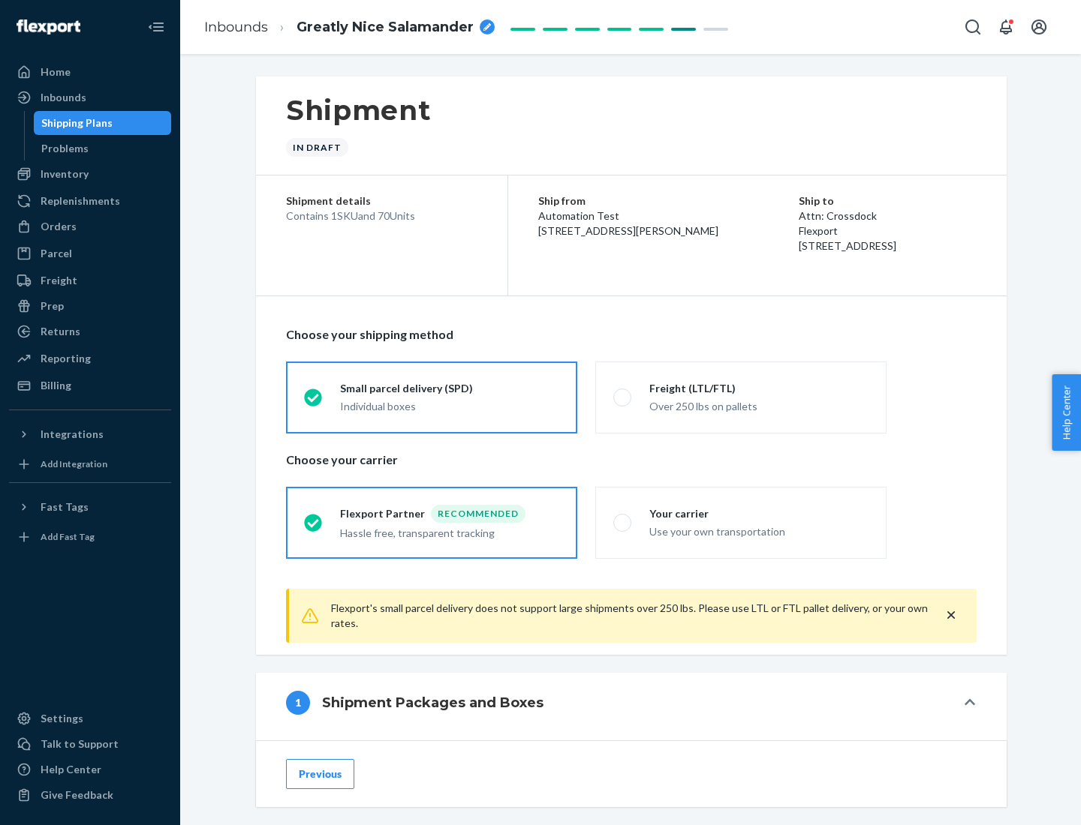
click at [741, 397] on div "Over 250 lbs on pallets" at bounding box center [758, 405] width 219 height 18
click at [623, 397] on input "Freight (LTL/FTL) Over 250 lbs on pallets" at bounding box center [618, 397] width 10 height 10
radio input "true"
radio input "false"
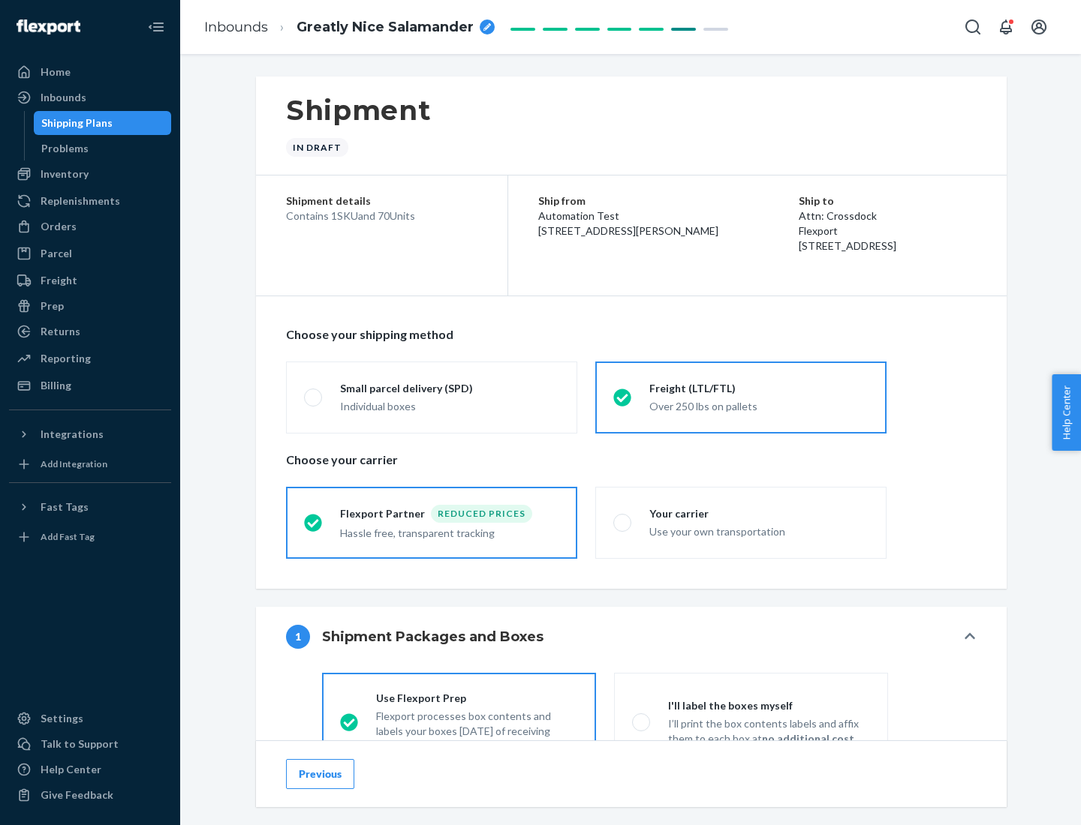
scroll to position [83, 0]
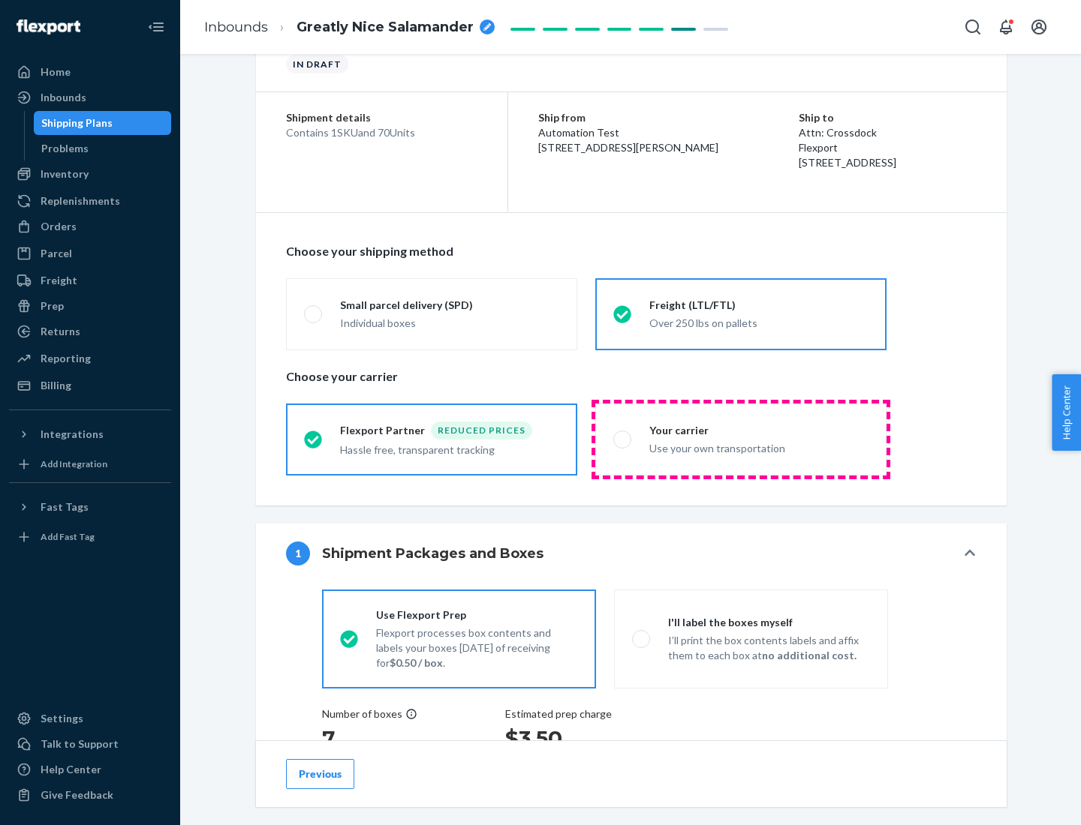
click at [741, 439] on div "Use your own transportation" at bounding box center [758, 447] width 219 height 18
click at [623, 439] on input "Your carrier Use your own transportation" at bounding box center [618, 439] width 10 height 10
radio input "true"
radio input "false"
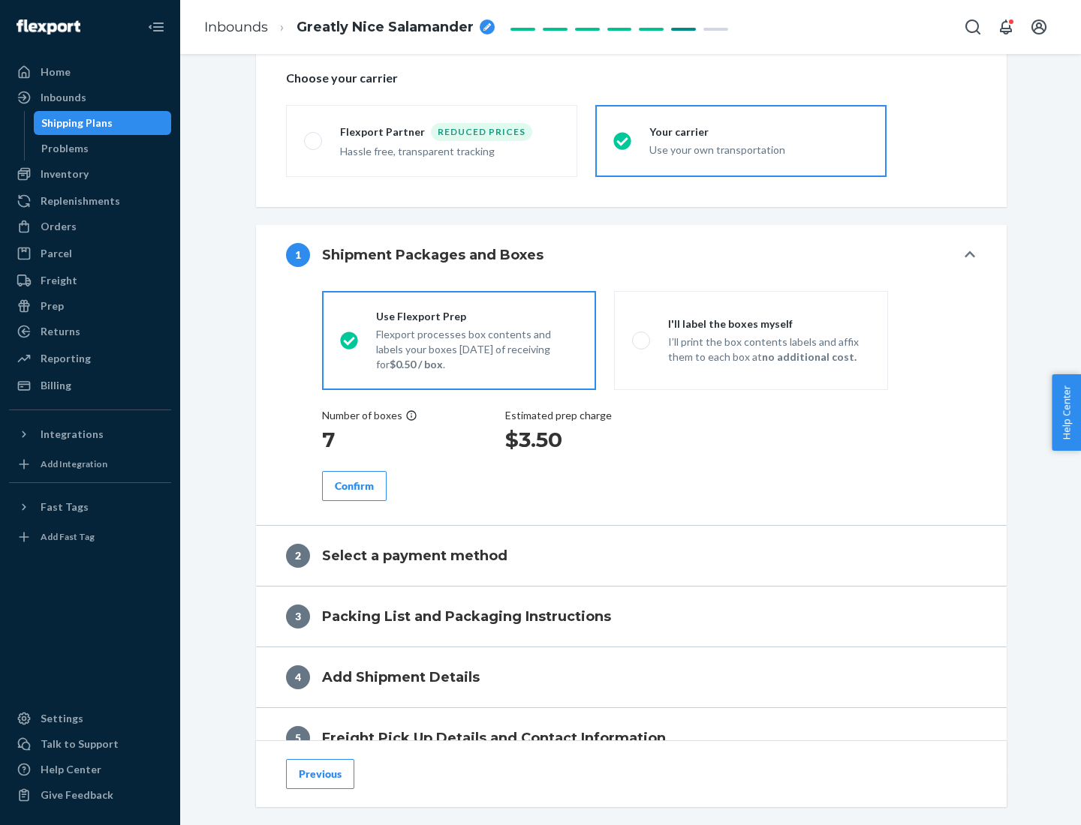
scroll to position [283, 0]
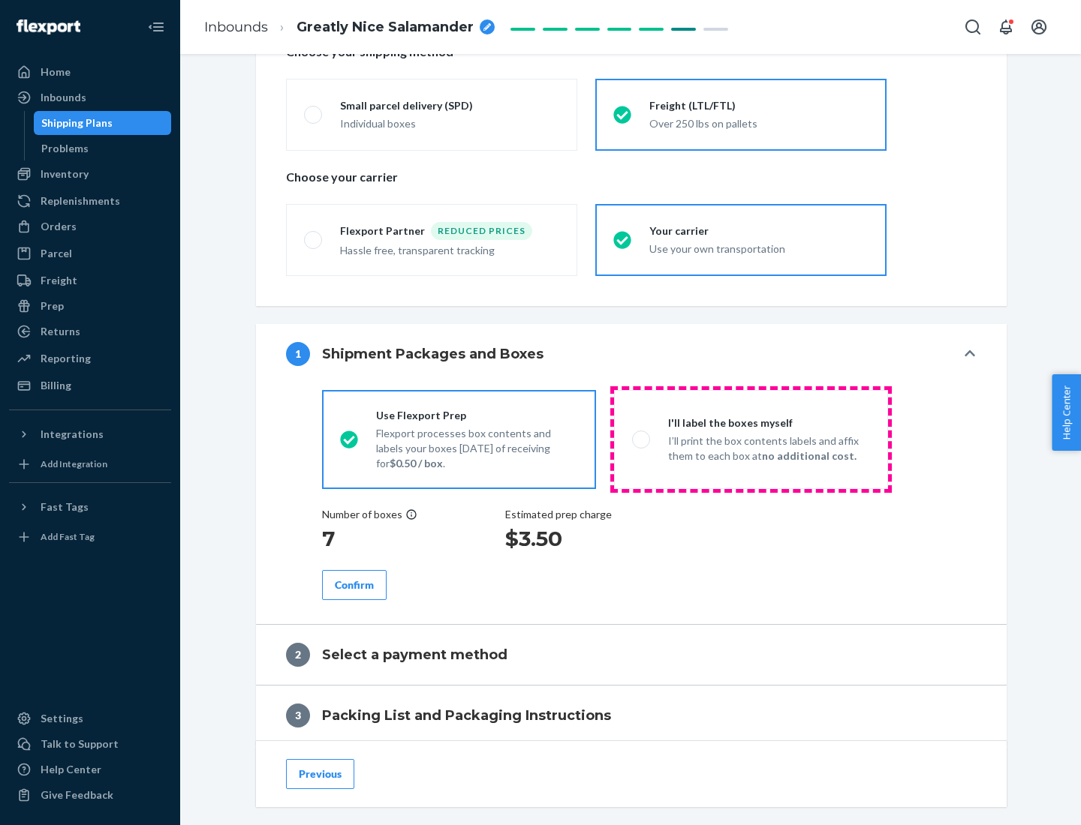
click at [750, 439] on p "I’ll print the box contents labels and affix them to each box at no additional …" at bounding box center [769, 449] width 202 height 30
click at [642, 439] on input "I'll label the boxes myself I’ll print the box contents labels and affix them t…" at bounding box center [637, 439] width 10 height 10
radio input "true"
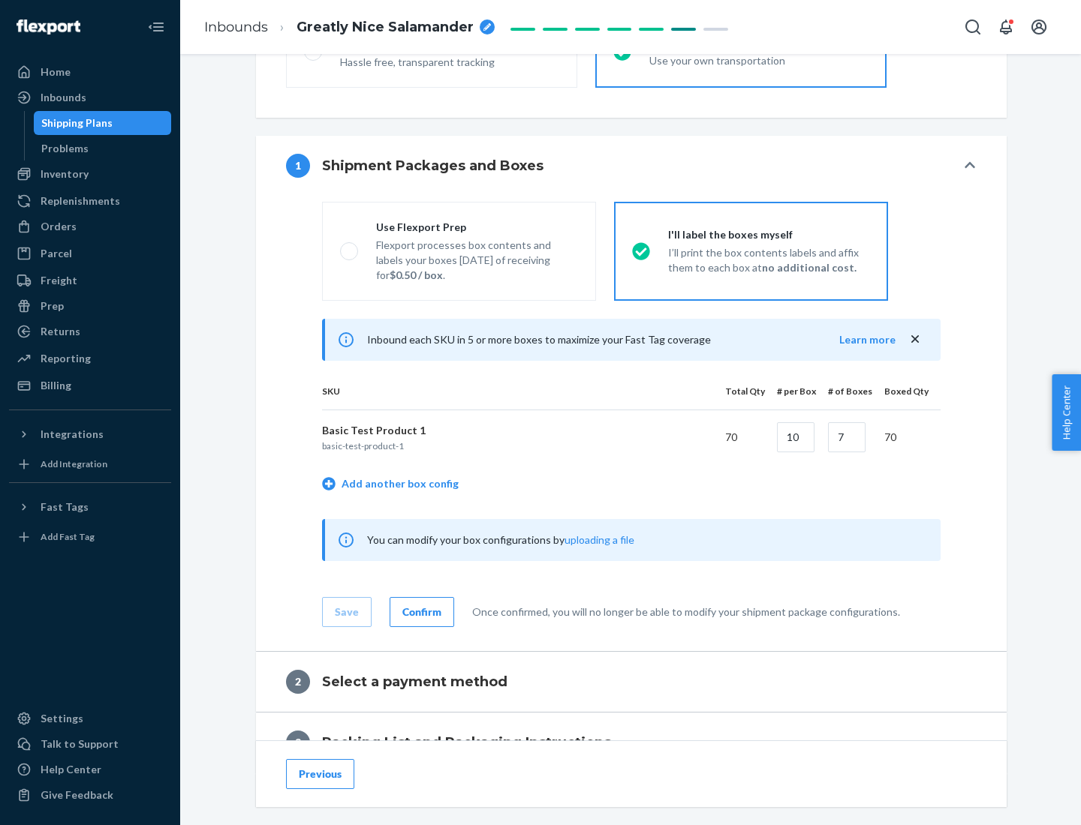
scroll to position [259, 0]
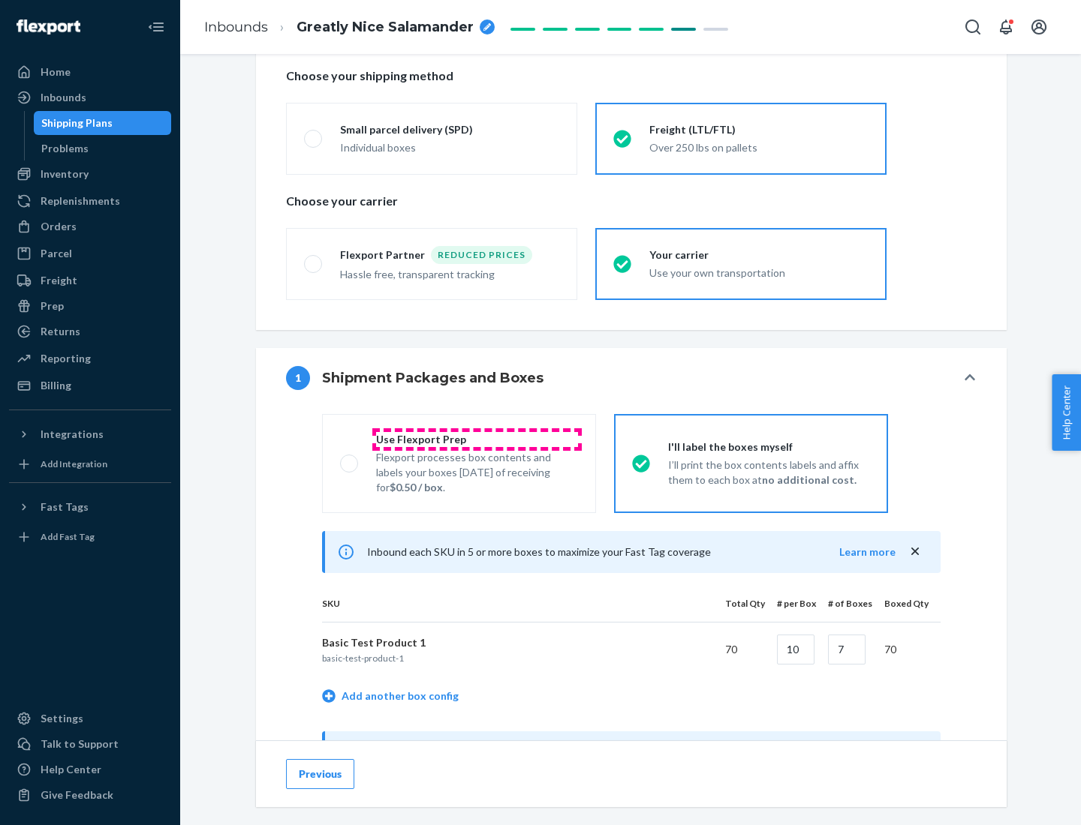
click at [476, 439] on div "Use Flexport Prep" at bounding box center [477, 439] width 202 height 15
click at [350, 458] on input "Use Flexport Prep Flexport processes box contents and labels your boxes [DATE] …" at bounding box center [345, 463] width 10 height 10
radio input "true"
radio input "false"
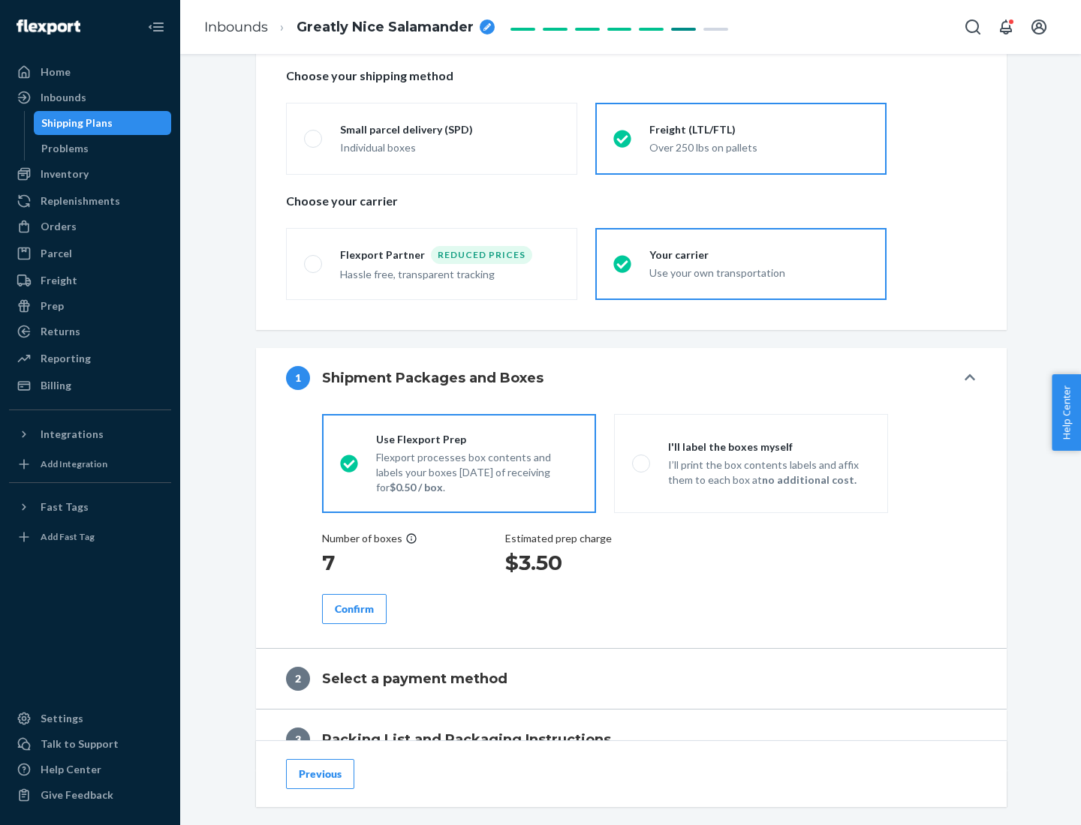
scroll to position [428, 0]
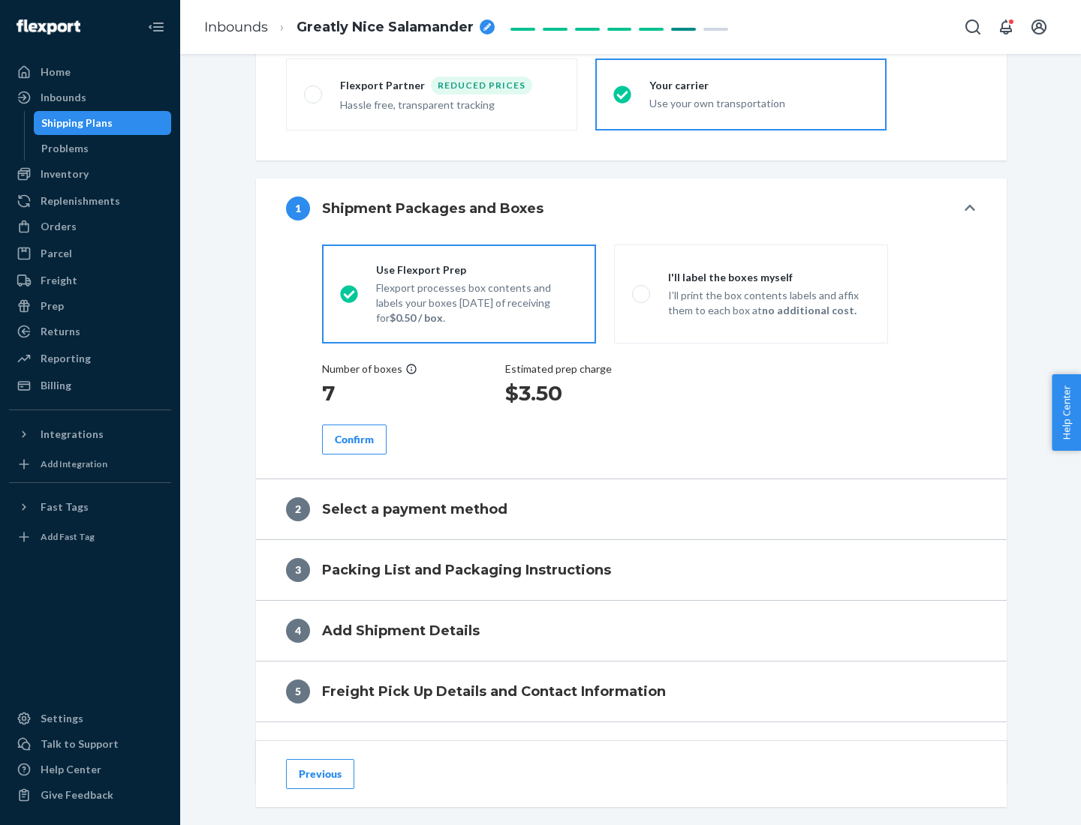
click at [354, 439] on div "Confirm" at bounding box center [354, 439] width 39 height 15
radio input "false"
